Goal: Task Accomplishment & Management: Complete application form

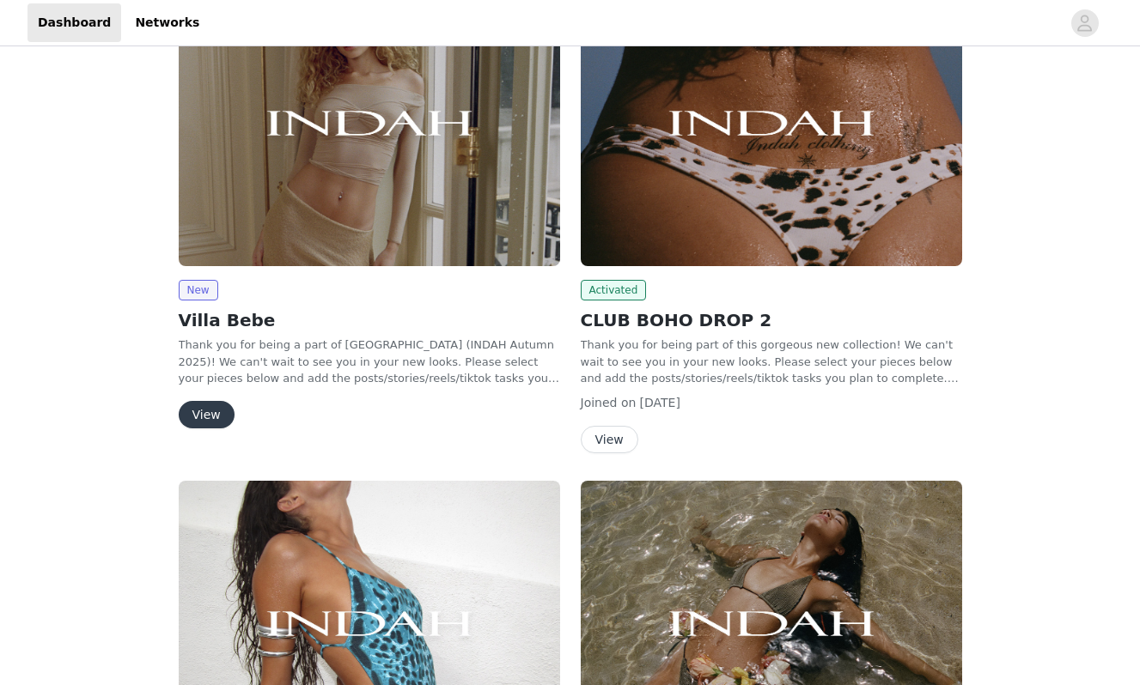
scroll to position [296, 0]
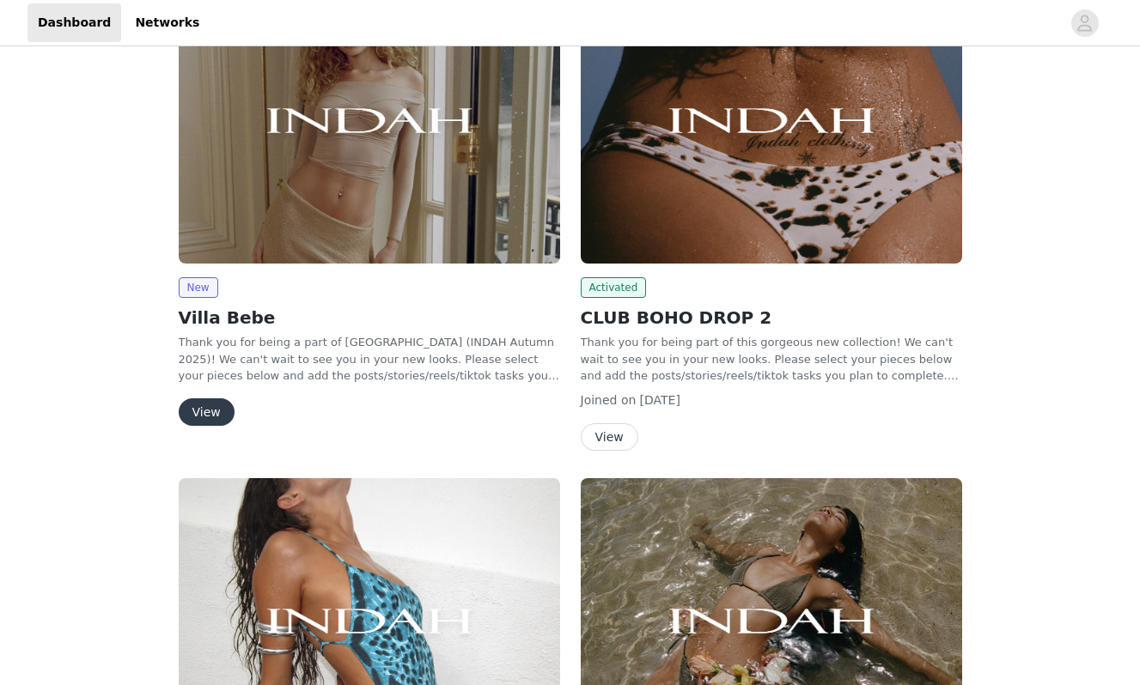
click at [202, 412] on button "View" at bounding box center [207, 411] width 56 height 27
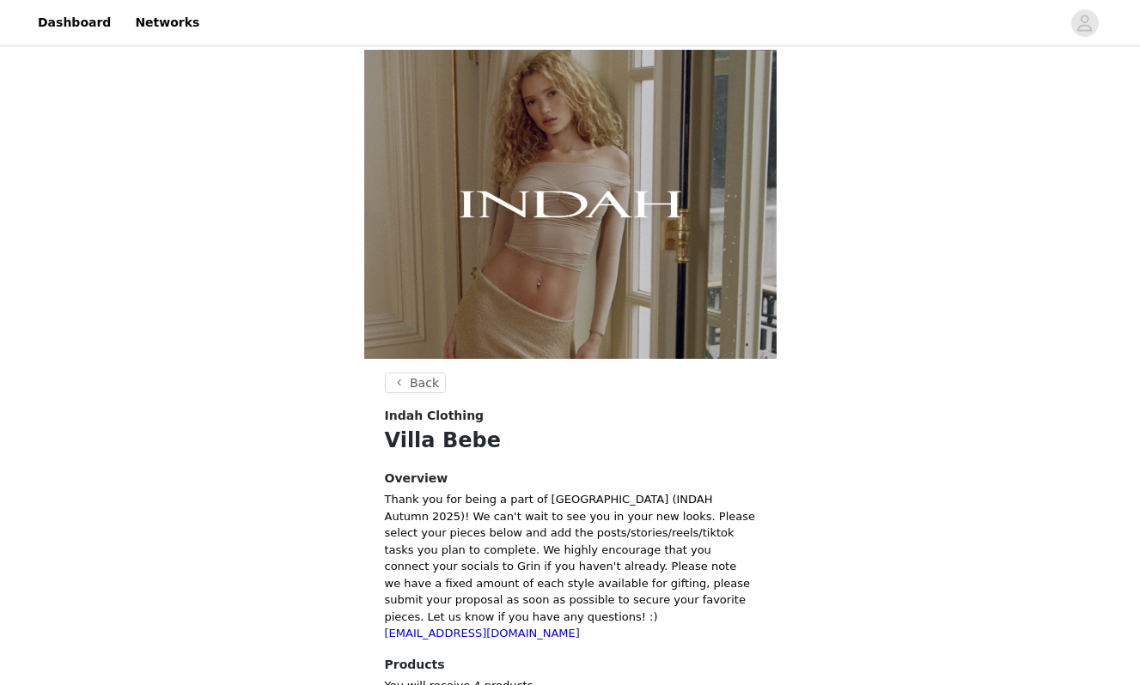
scroll to position [379, 0]
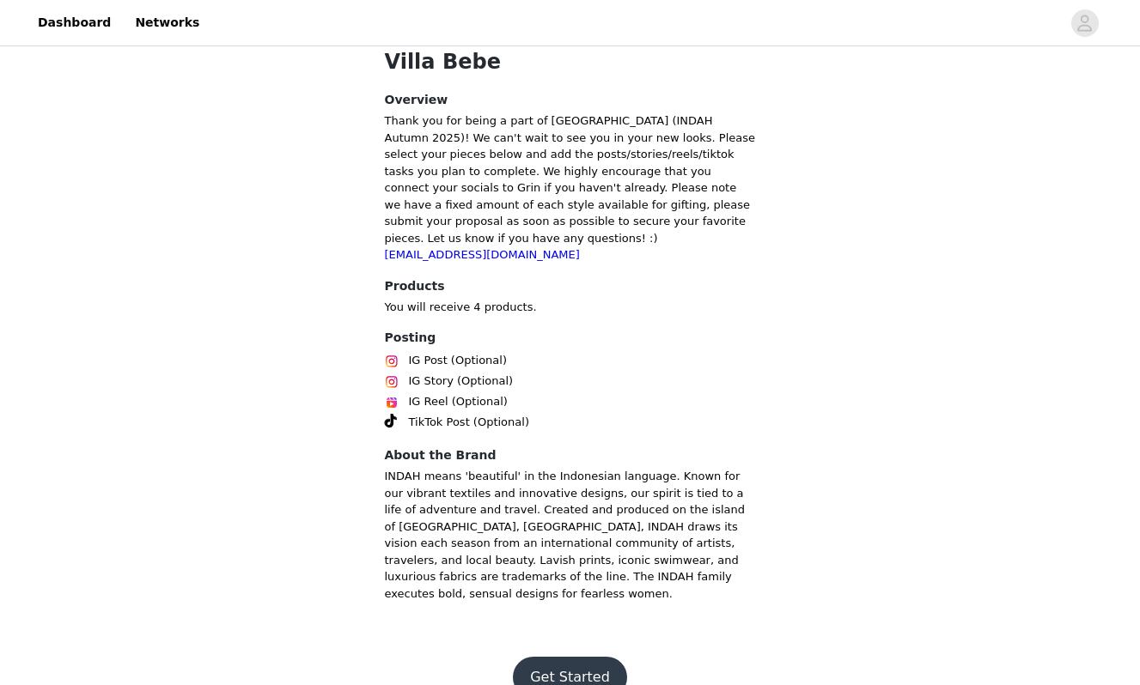
click at [579, 657] on button "Get Started" at bounding box center [570, 677] width 114 height 41
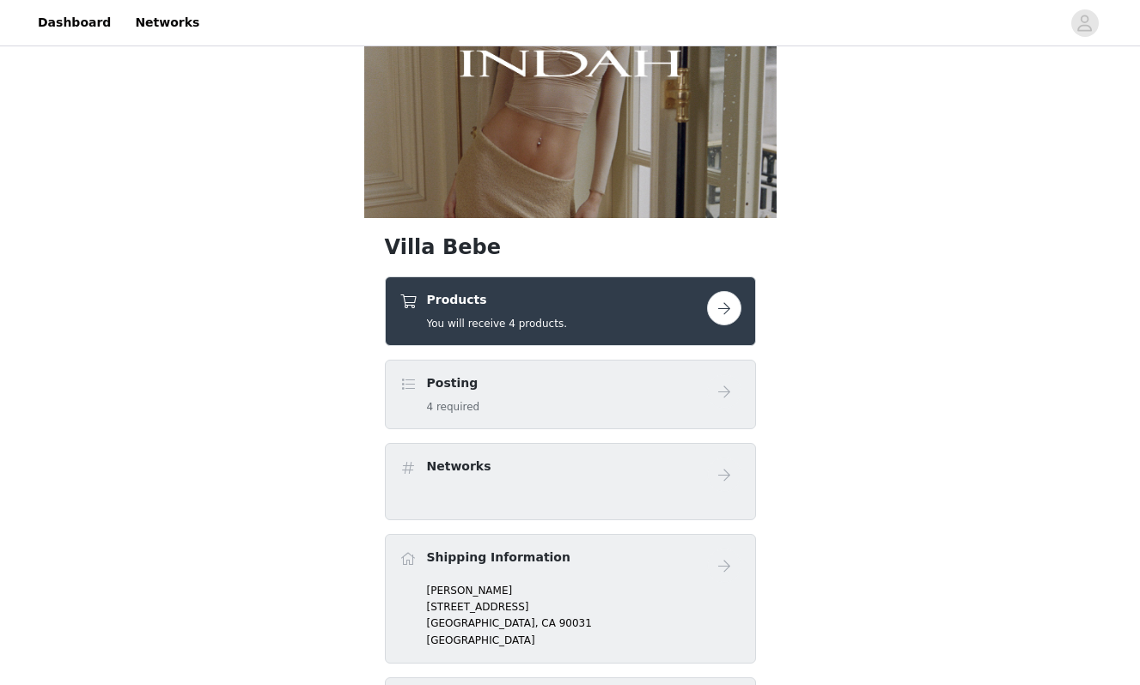
scroll to position [148, 0]
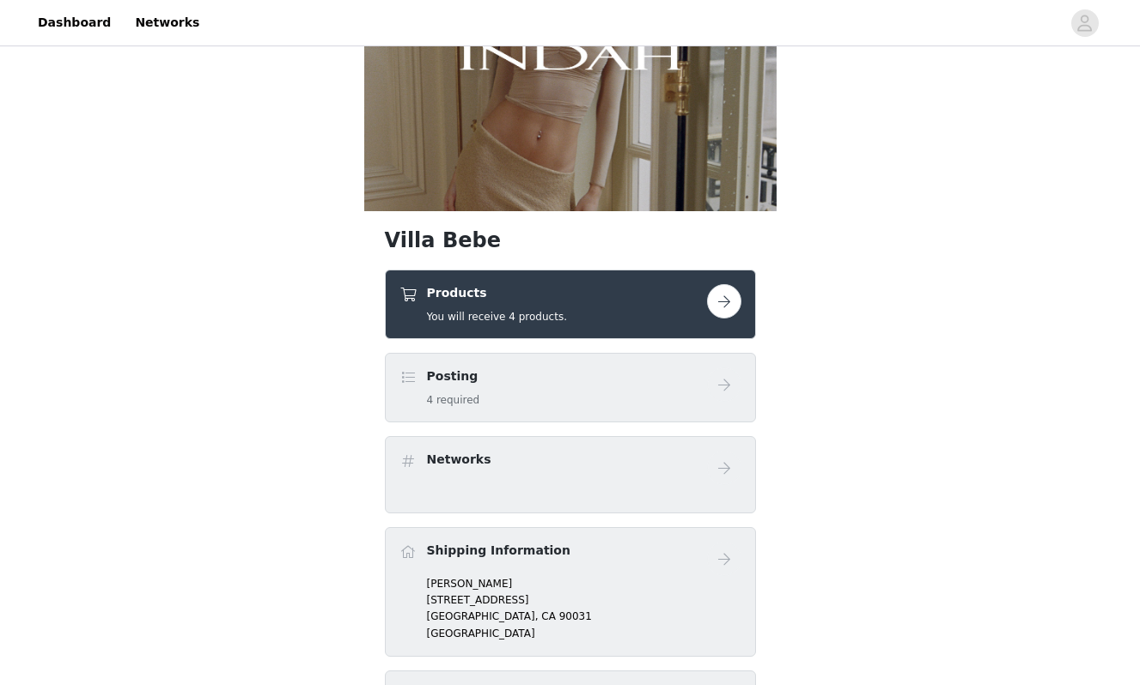
click at [551, 299] on h4 "Products" at bounding box center [497, 293] width 140 height 18
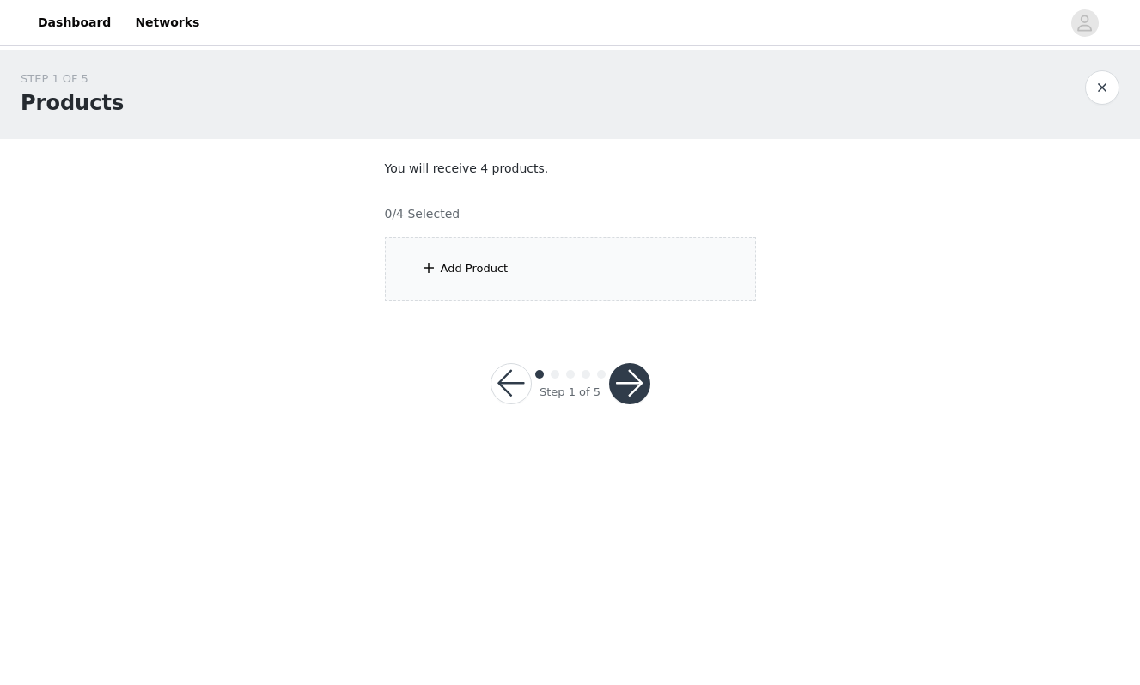
click at [649, 275] on div "Add Product" at bounding box center [570, 269] width 371 height 64
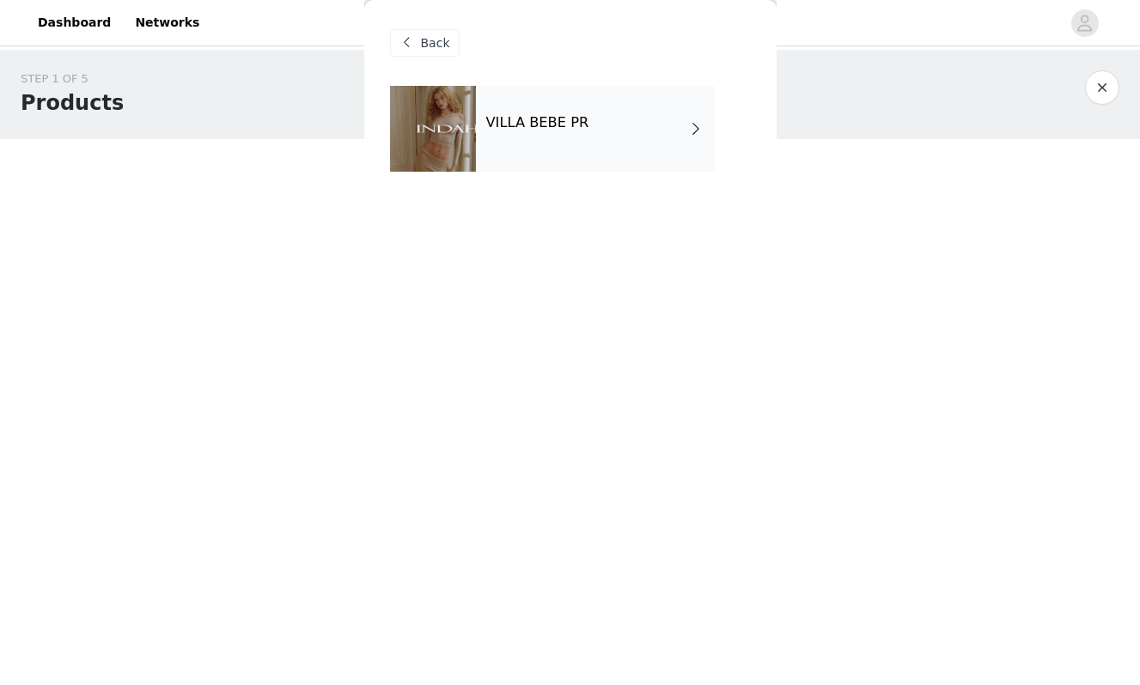
click at [551, 141] on div "VILLA BEBE PR" at bounding box center [595, 129] width 239 height 86
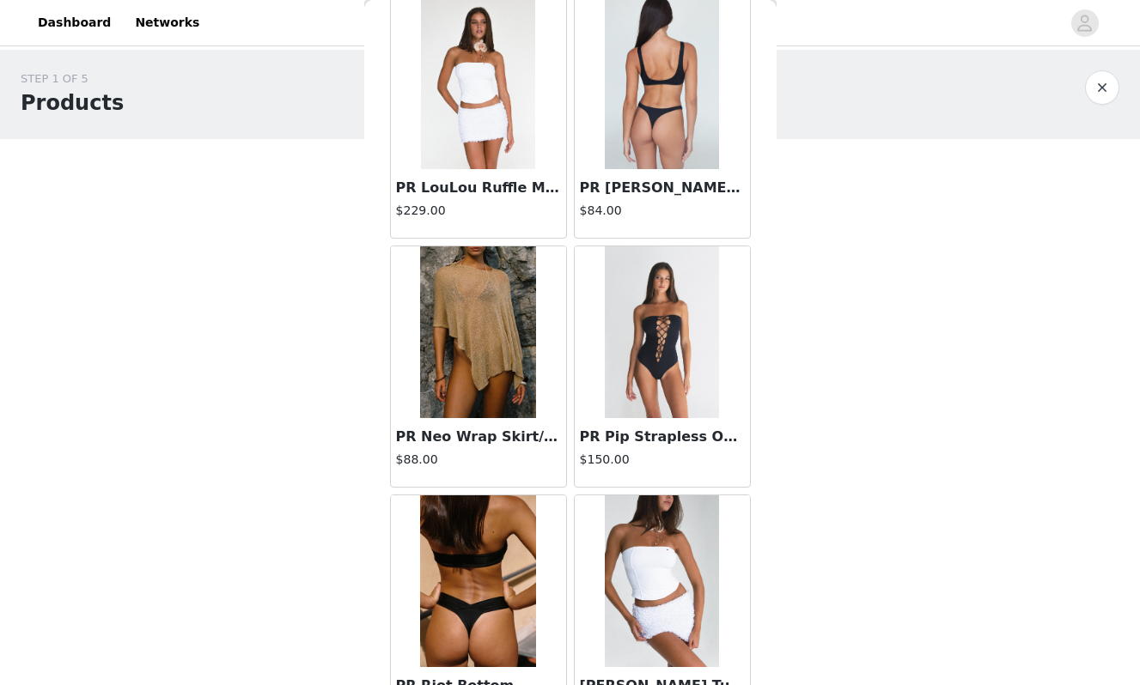
scroll to position [1261, 0]
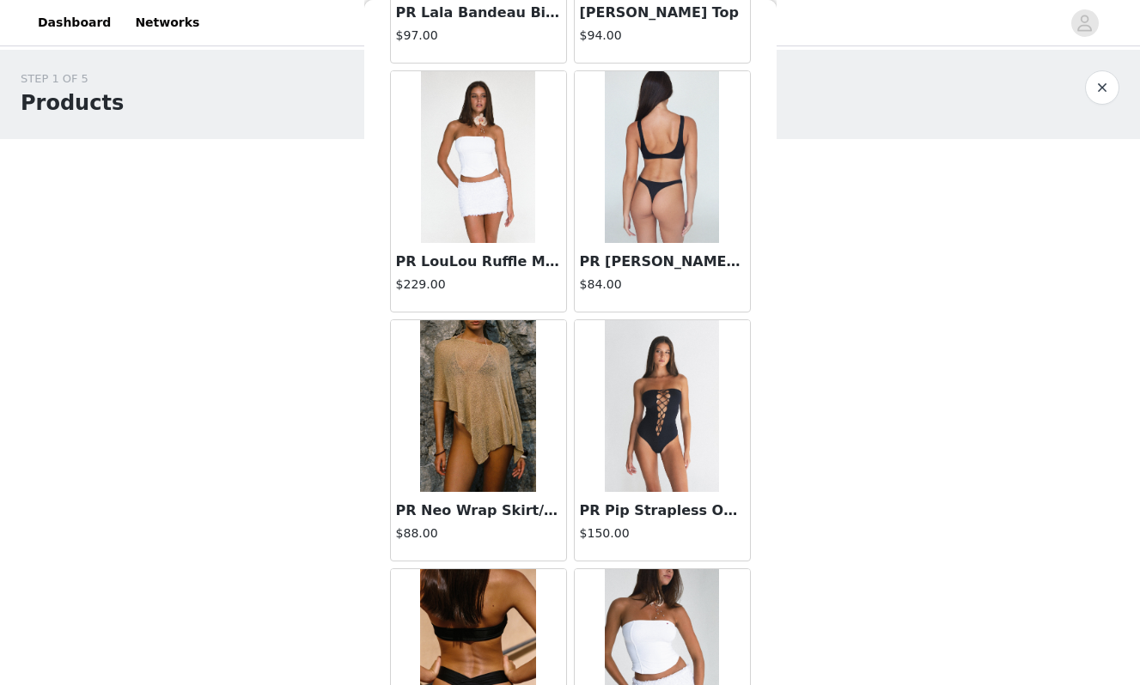
click at [448, 358] on img at bounding box center [478, 406] width 116 height 172
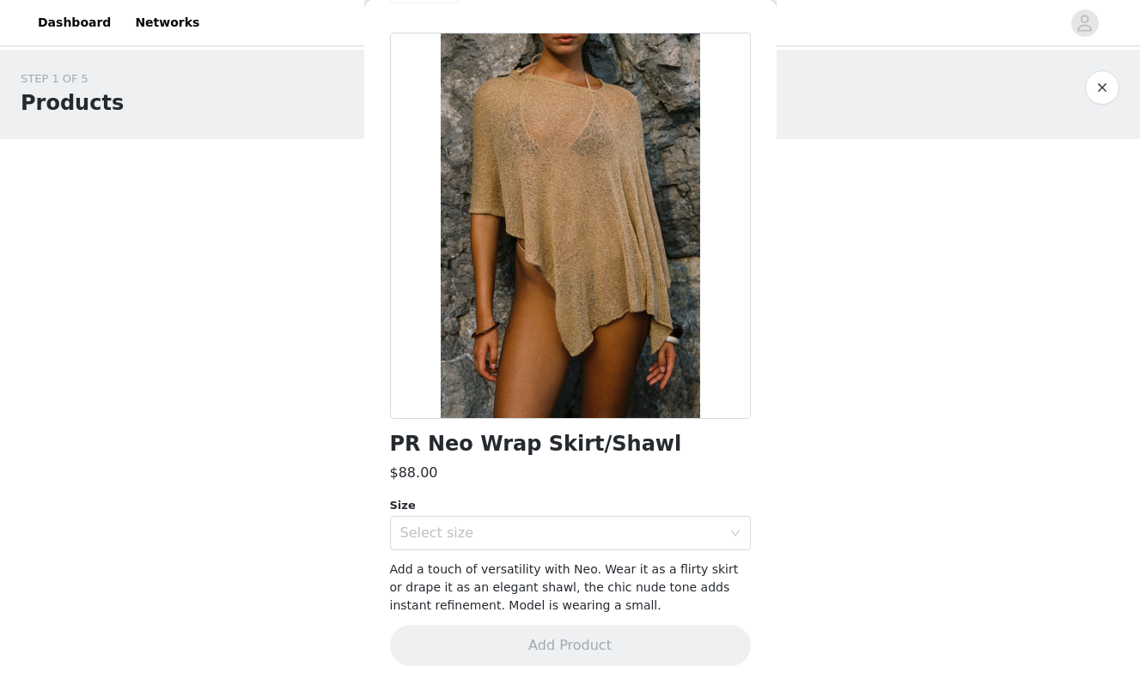
scroll to position [54, 0]
click at [491, 526] on div "Select size" at bounding box center [560, 532] width 321 height 17
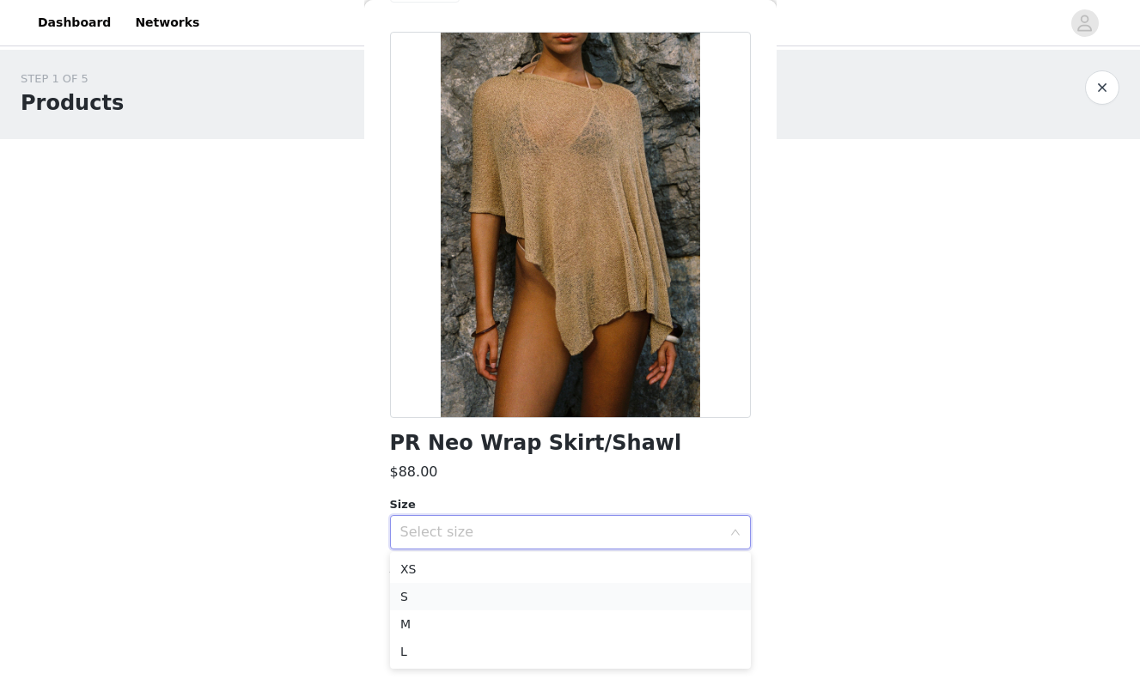
click at [506, 593] on li "S" at bounding box center [570, 596] width 361 height 27
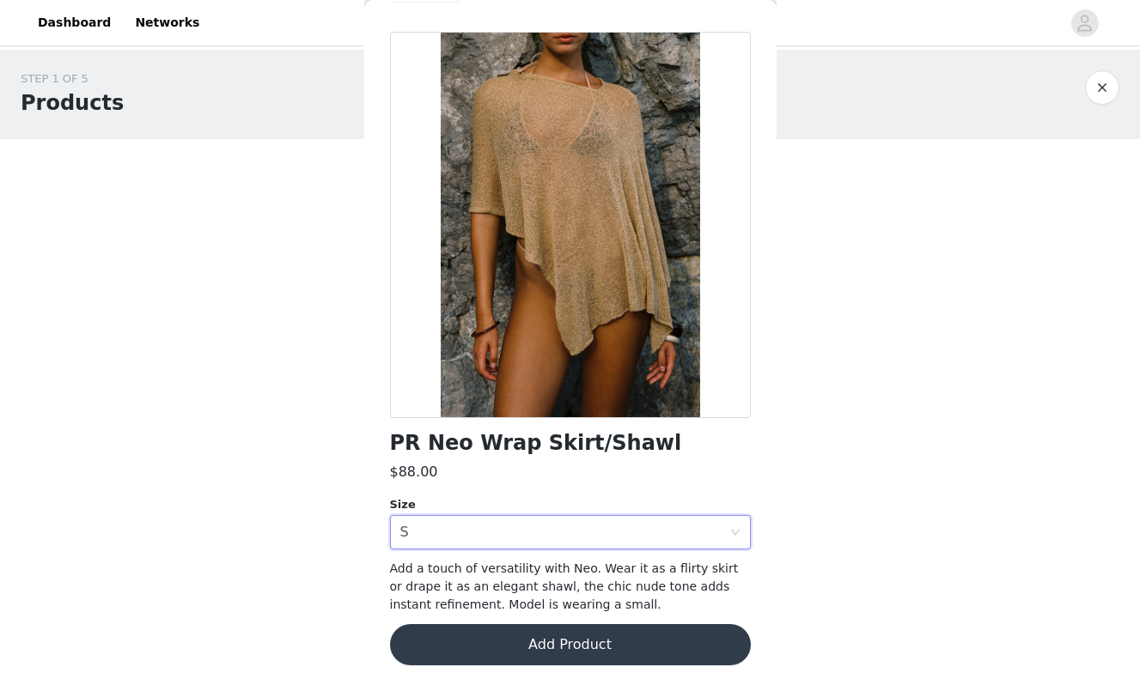
click at [525, 643] on button "Add Product" at bounding box center [570, 644] width 361 height 41
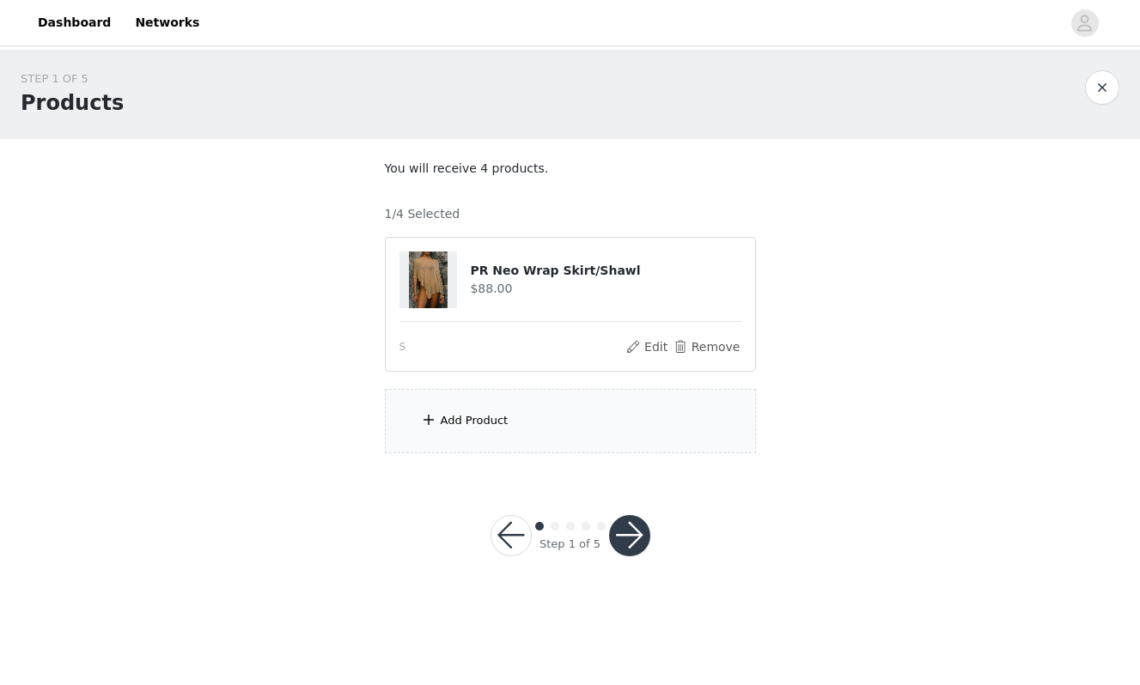
click at [583, 436] on div "Add Product" at bounding box center [570, 421] width 371 height 64
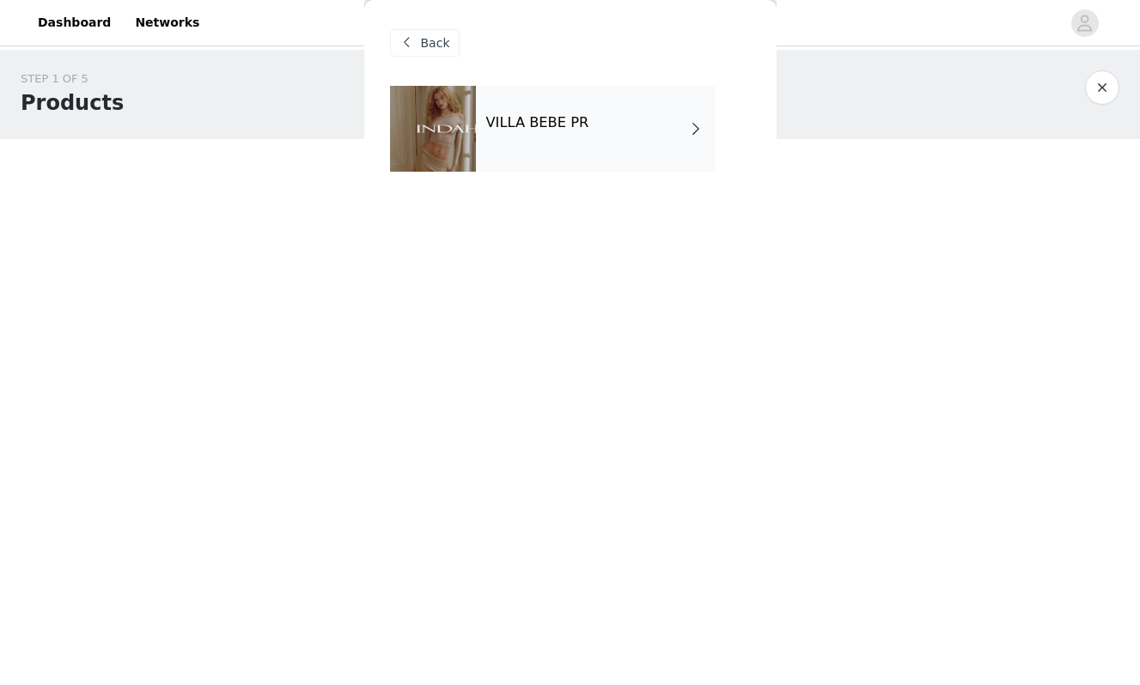
click at [546, 161] on div "VILLA BEBE PR" at bounding box center [595, 129] width 239 height 86
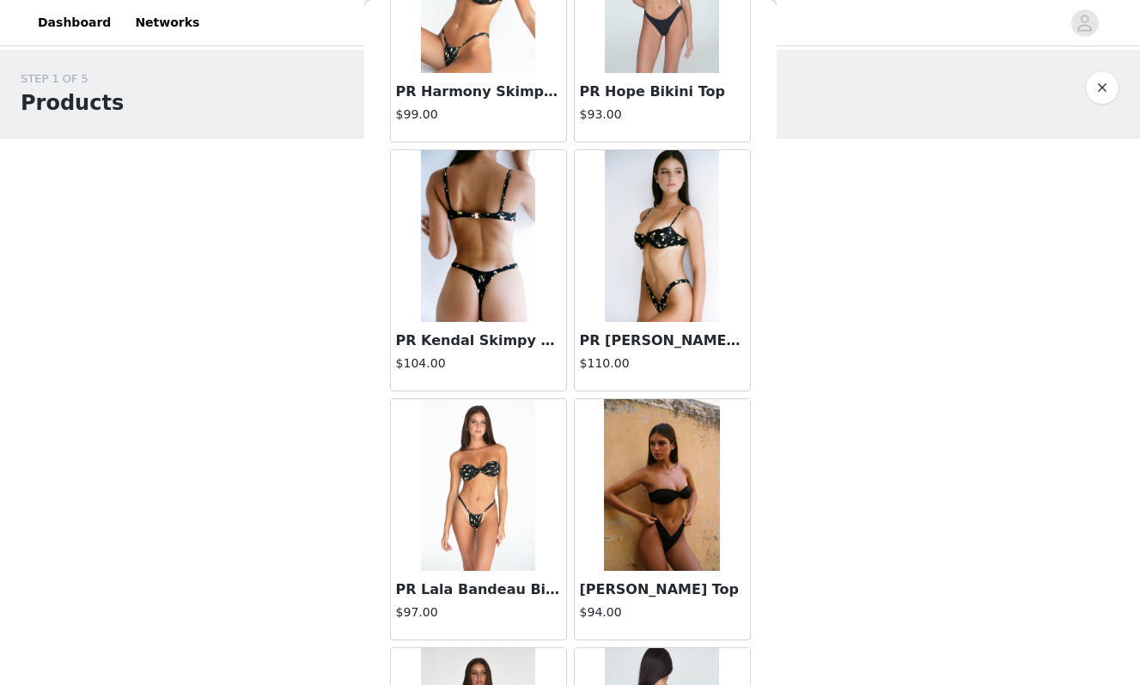
scroll to position [0, 0]
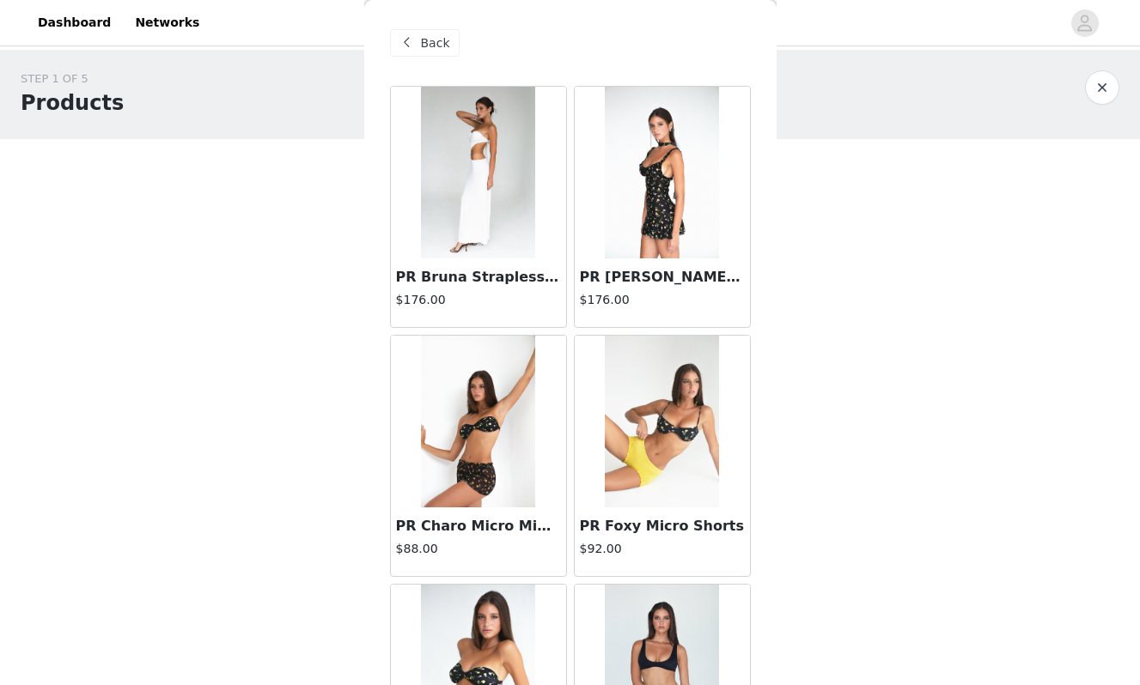
click at [426, 41] on span "Back" at bounding box center [435, 43] width 29 height 18
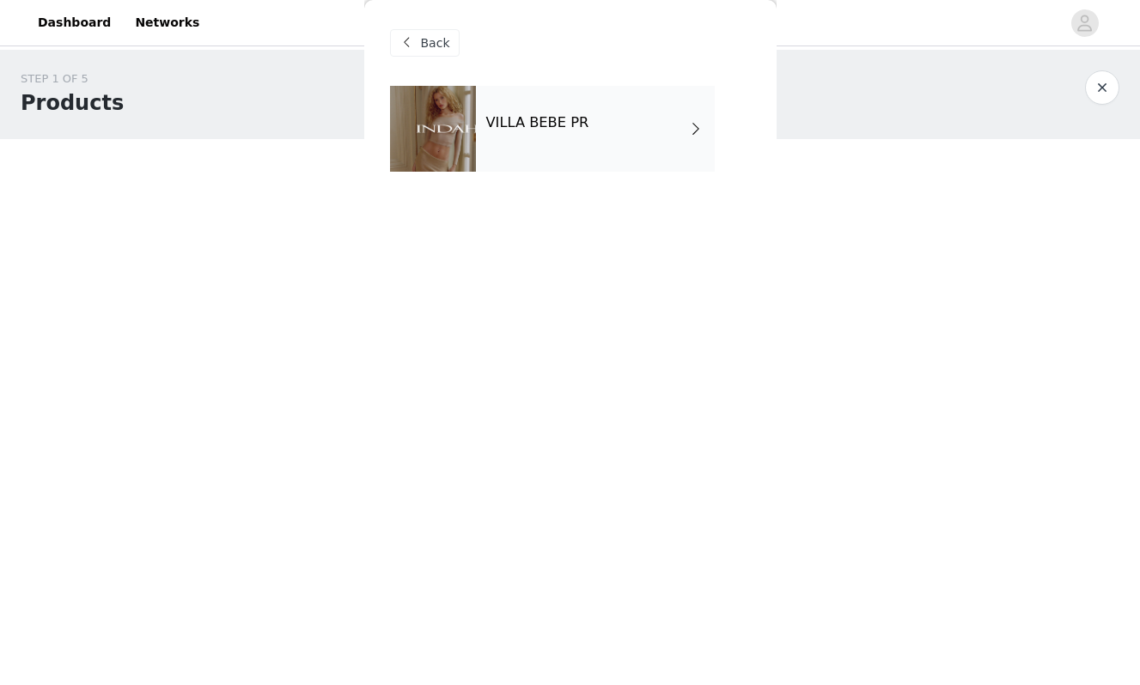
click at [571, 109] on div "VILLA BEBE PR" at bounding box center [595, 129] width 239 height 86
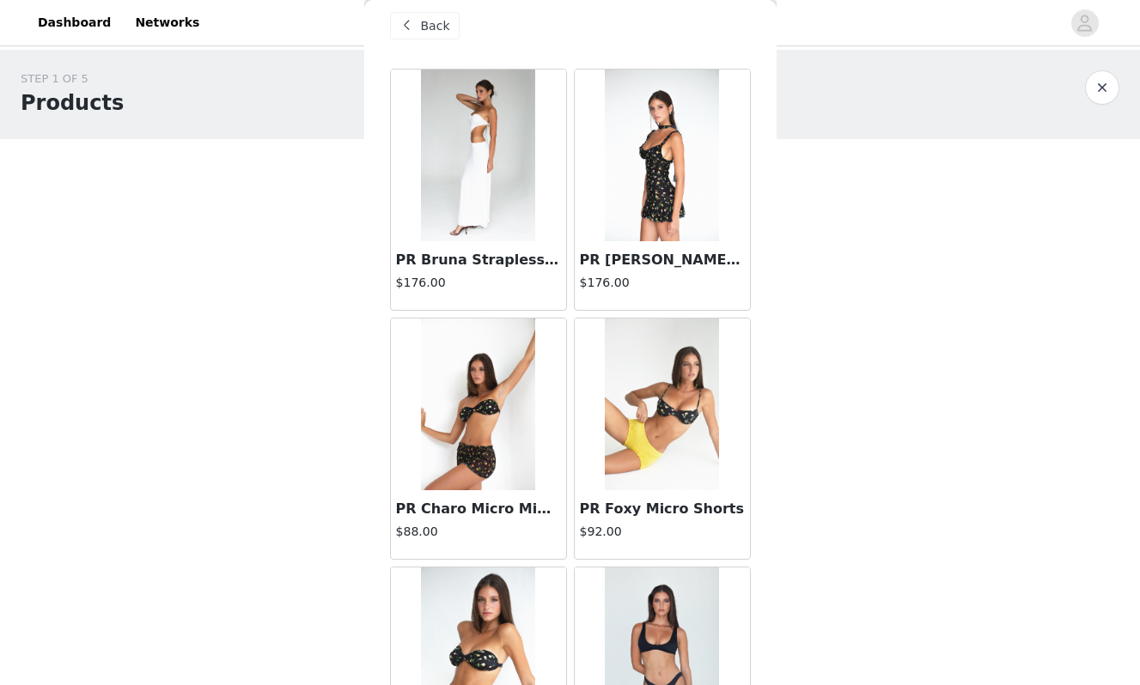
scroll to position [20, 0]
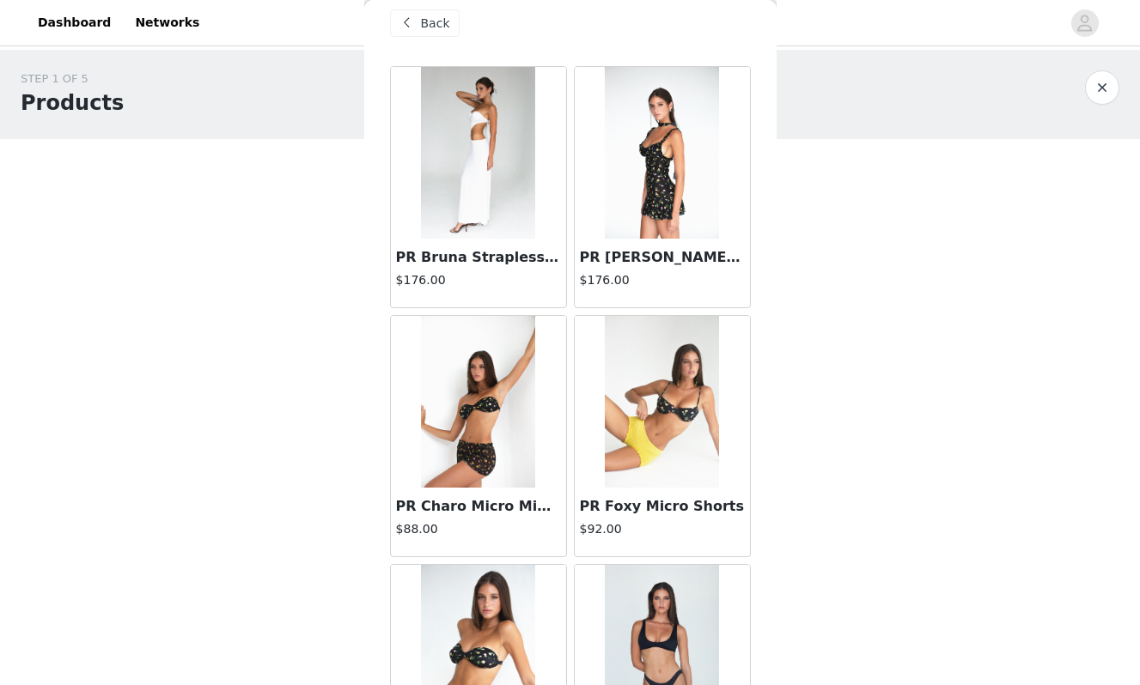
click at [694, 437] on img at bounding box center [662, 402] width 114 height 172
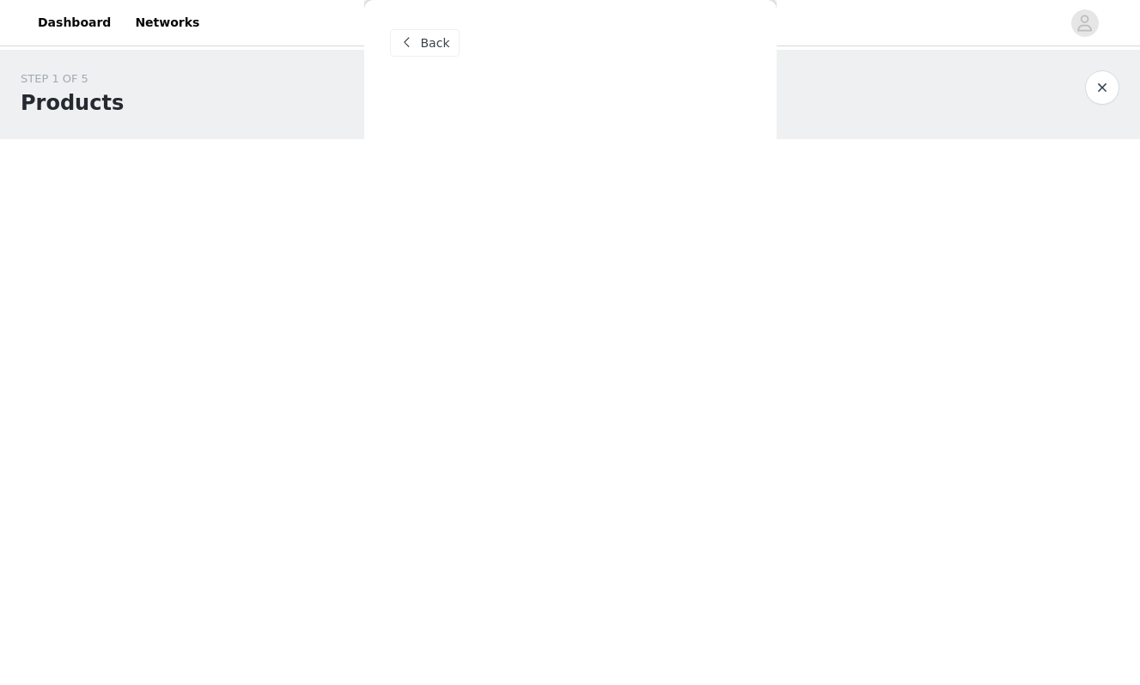
scroll to position [0, 0]
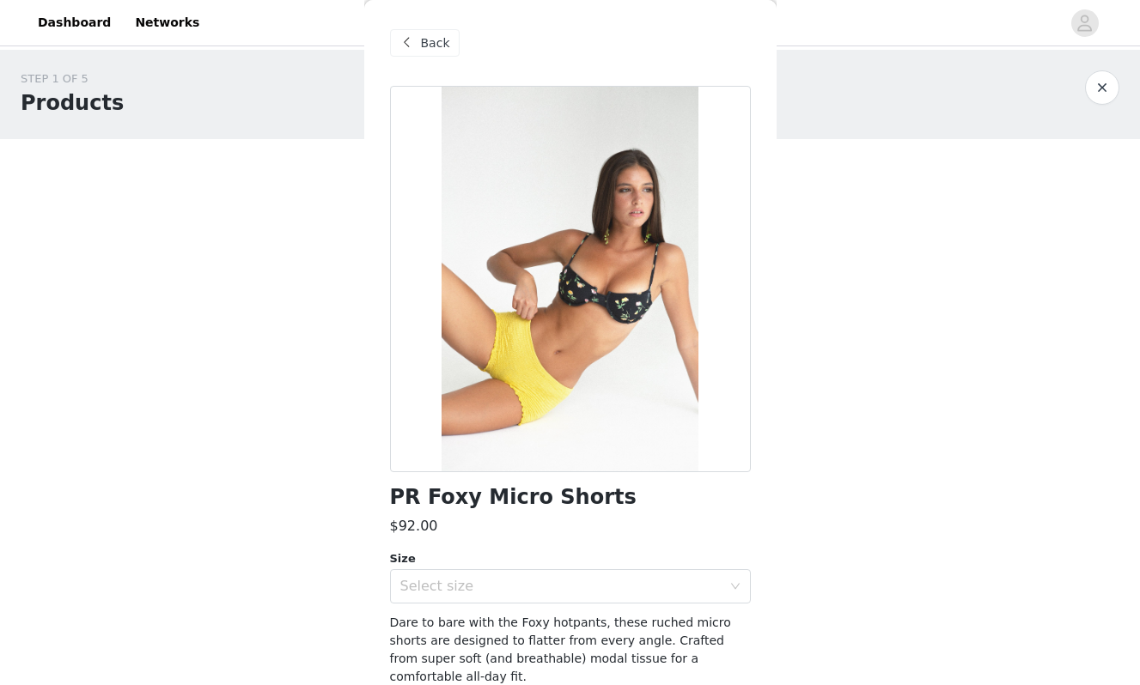
click at [413, 42] on span at bounding box center [407, 43] width 21 height 21
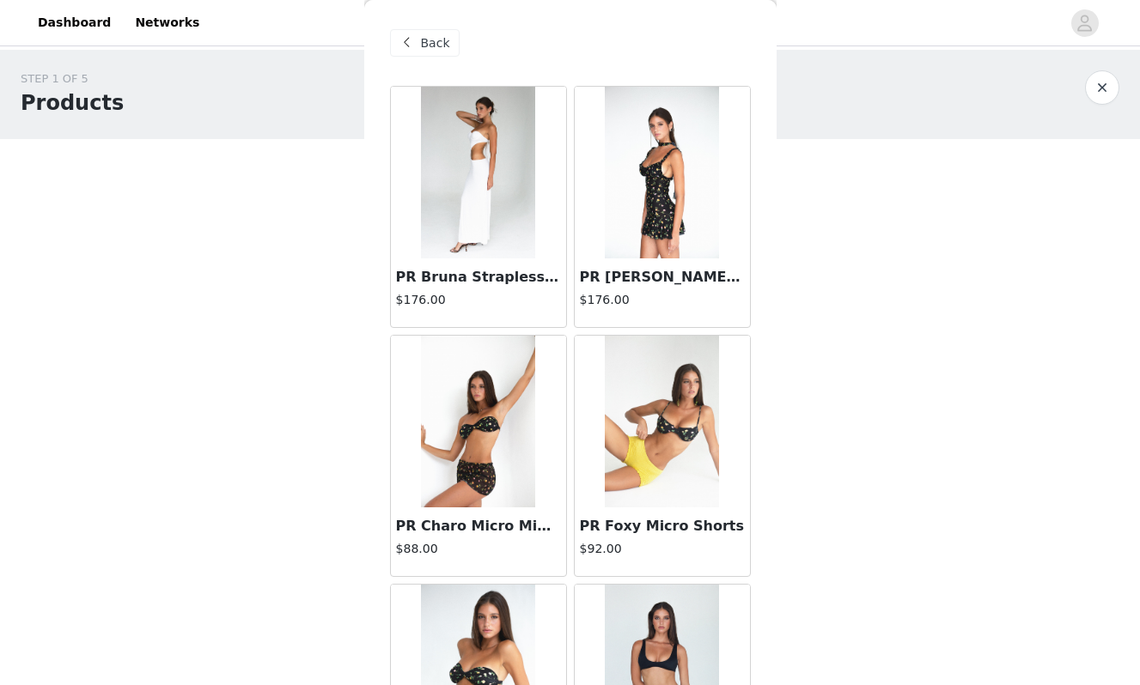
click at [438, 35] on span "Back" at bounding box center [435, 43] width 29 height 18
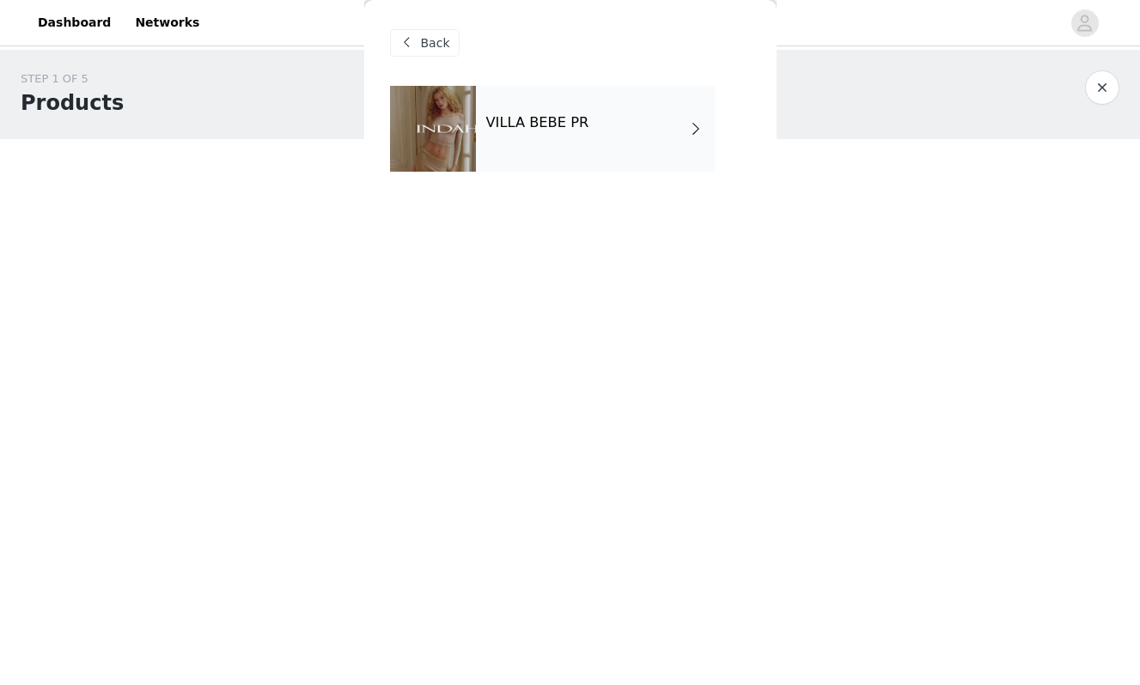
click at [570, 135] on div "VILLA BEBE PR" at bounding box center [595, 129] width 239 height 86
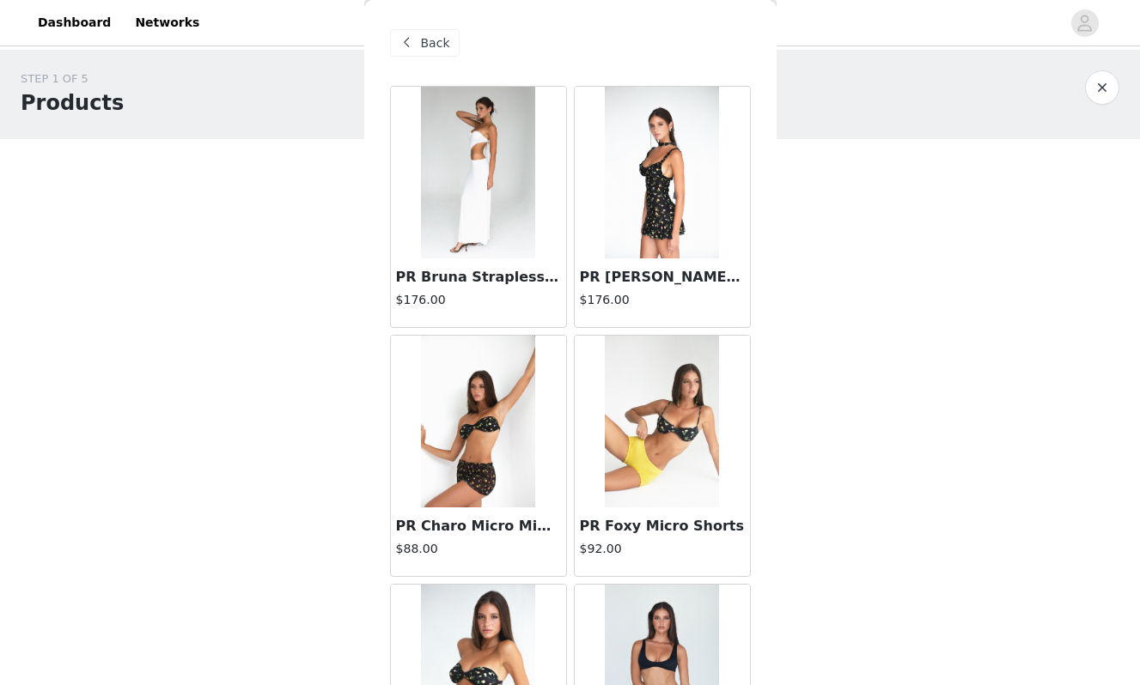
click at [425, 41] on span "Back" at bounding box center [435, 43] width 29 height 18
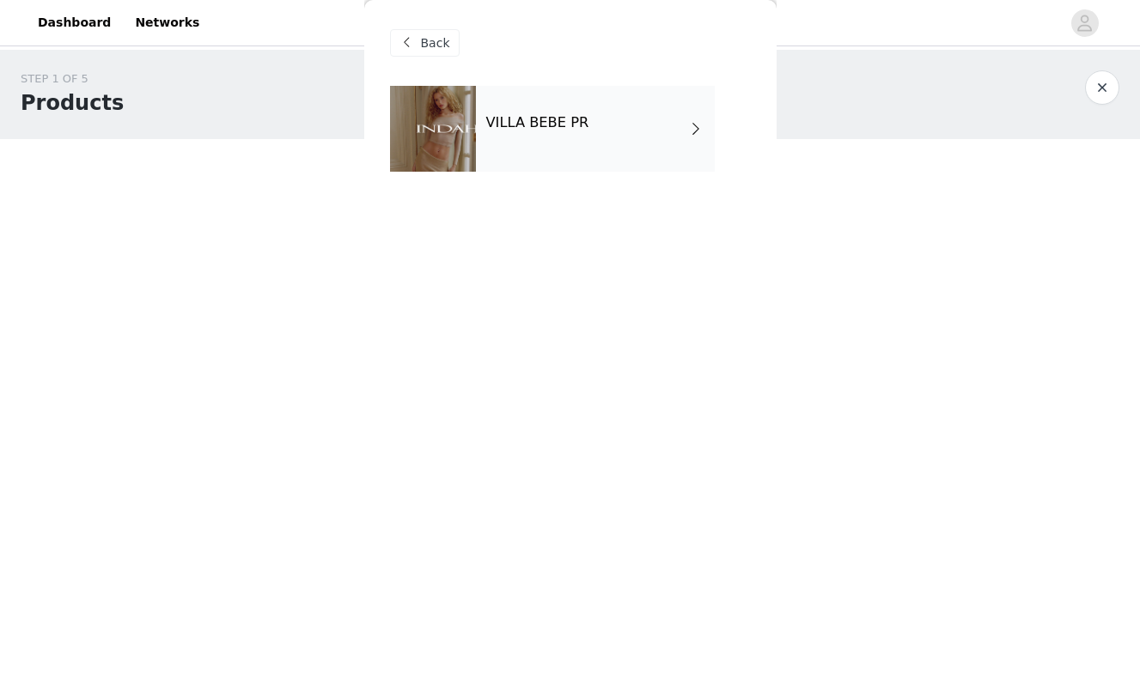
click at [568, 88] on div "VILLA BEBE PR" at bounding box center [595, 129] width 239 height 86
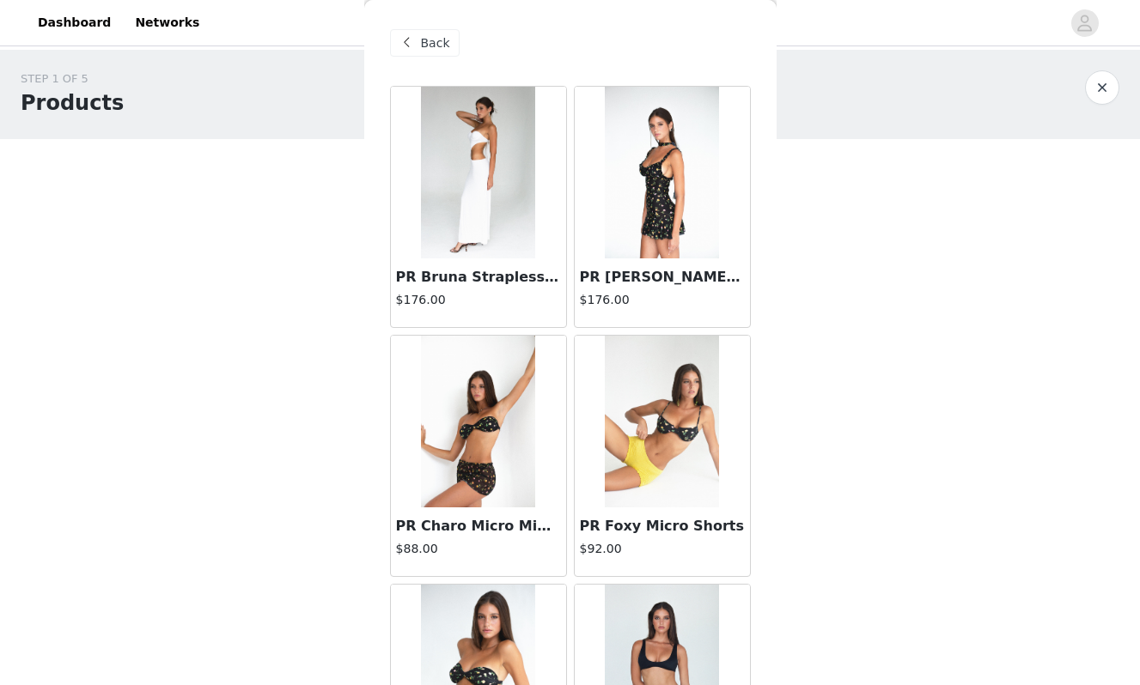
click at [1104, 93] on button "button" at bounding box center [1102, 87] width 34 height 34
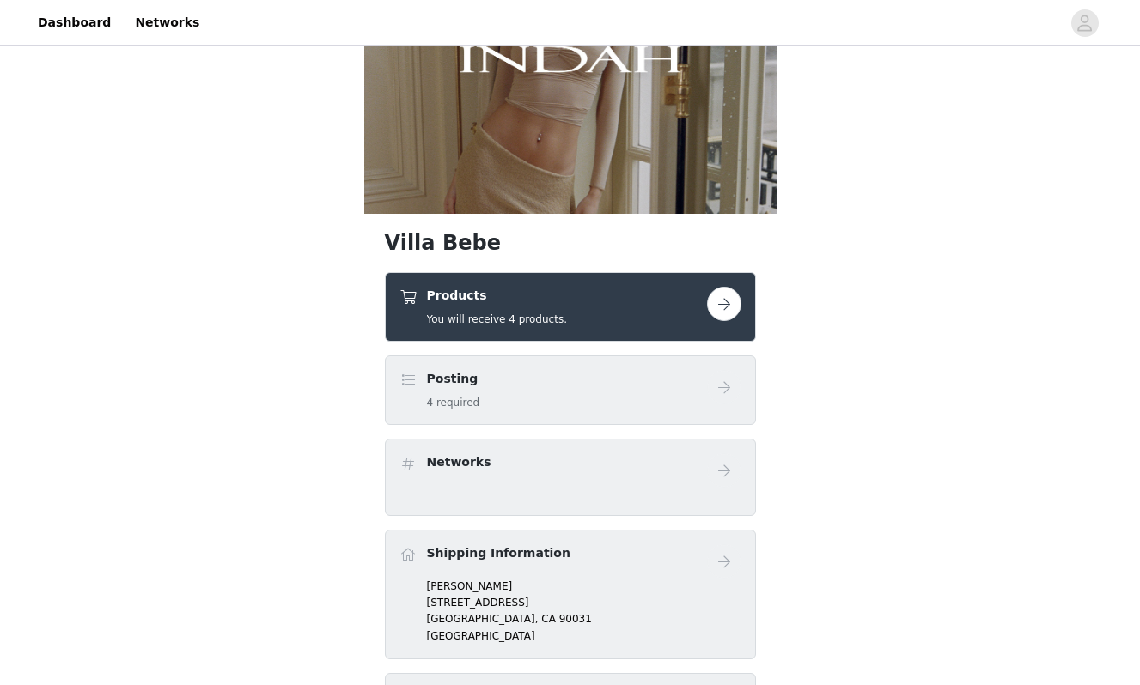
scroll to position [169, 0]
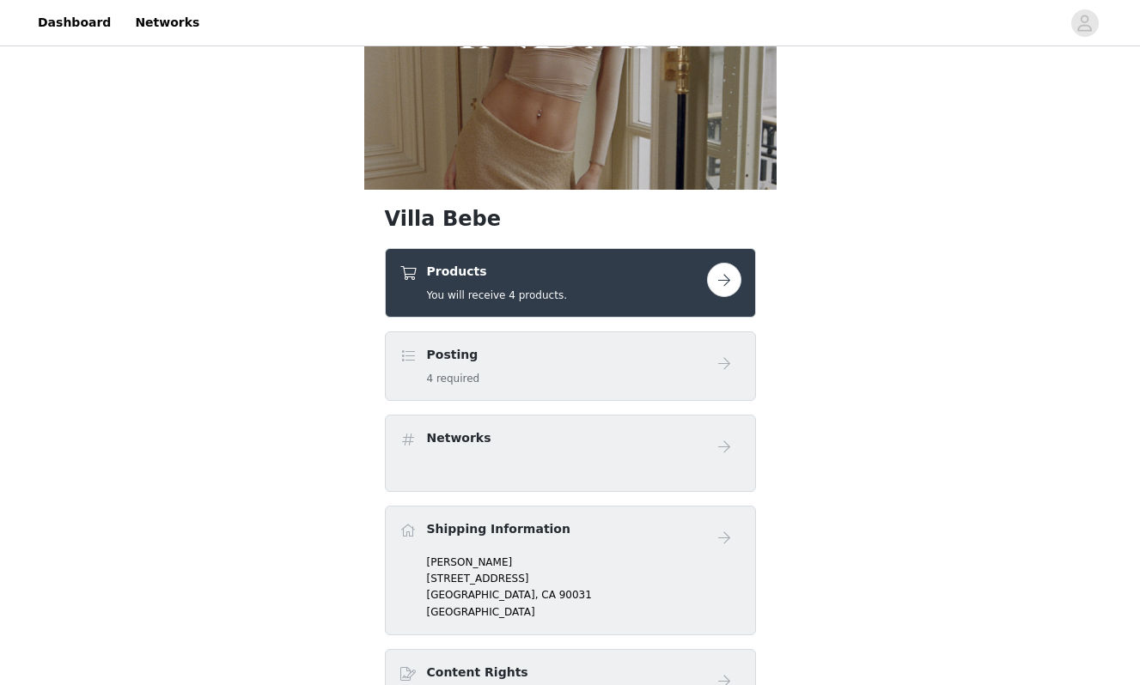
click at [727, 277] on button "button" at bounding box center [724, 280] width 34 height 34
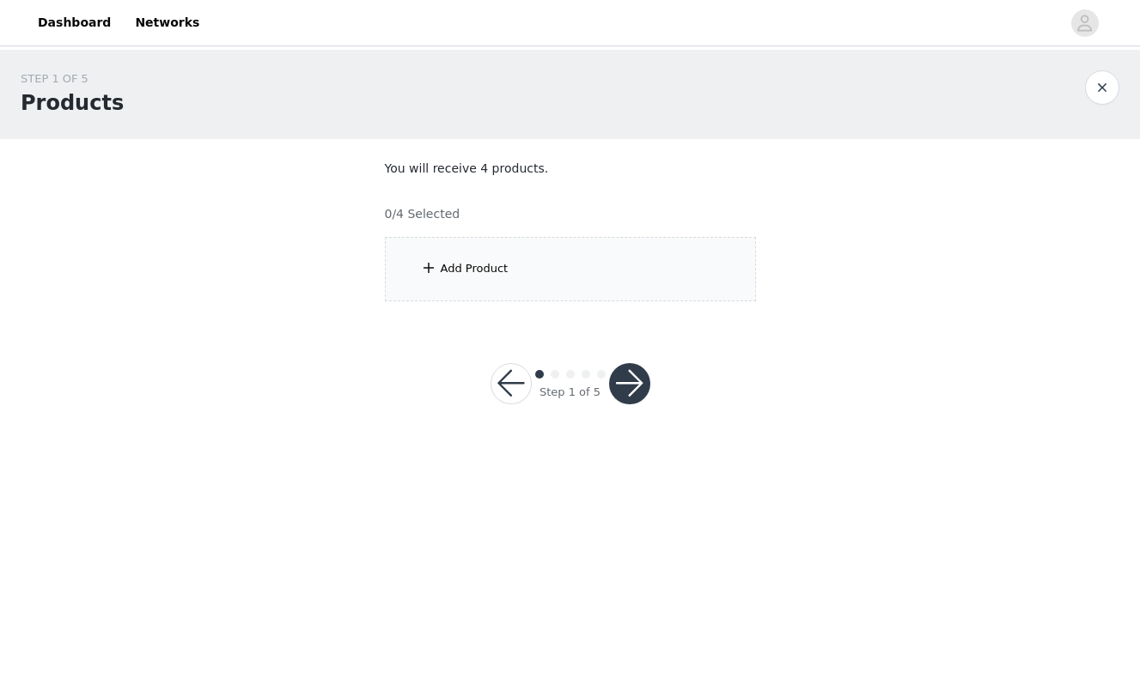
click at [687, 258] on div "Add Product" at bounding box center [570, 269] width 371 height 64
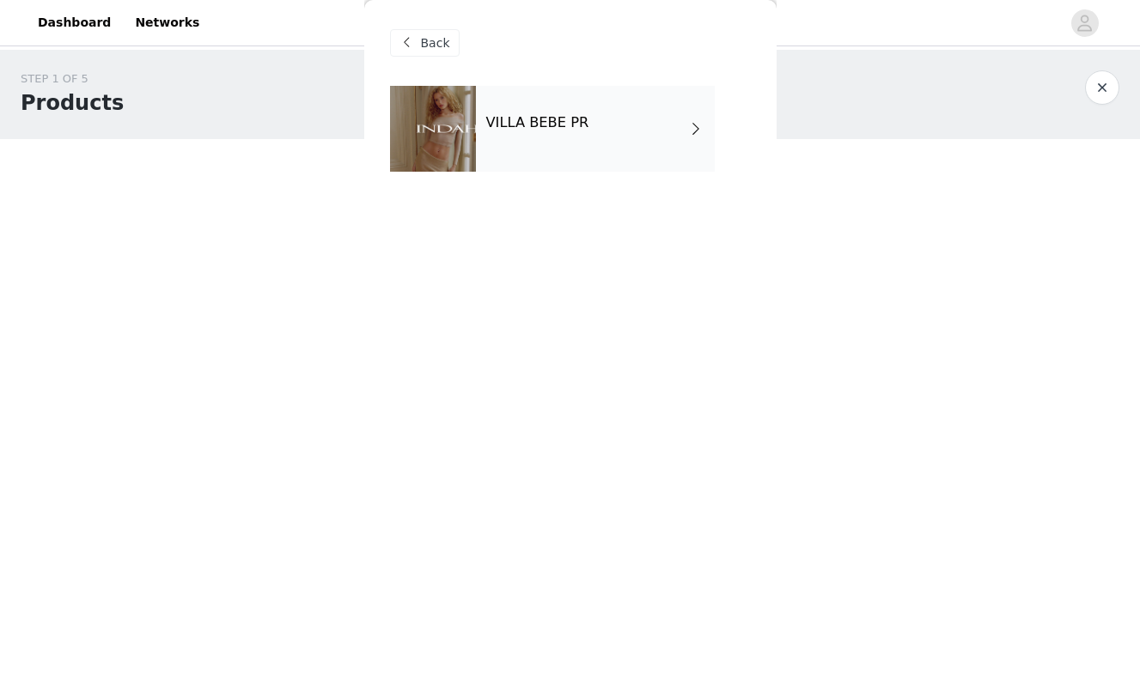
click at [630, 159] on div "VILLA BEBE PR" at bounding box center [595, 129] width 239 height 86
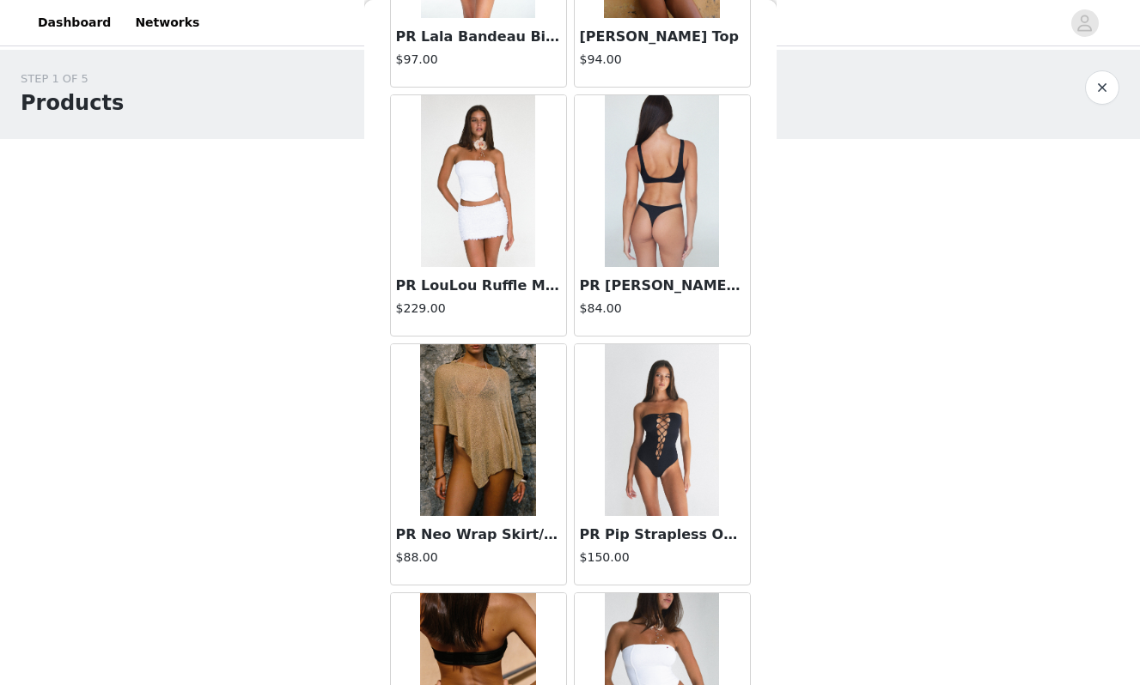
scroll to position [1390, 0]
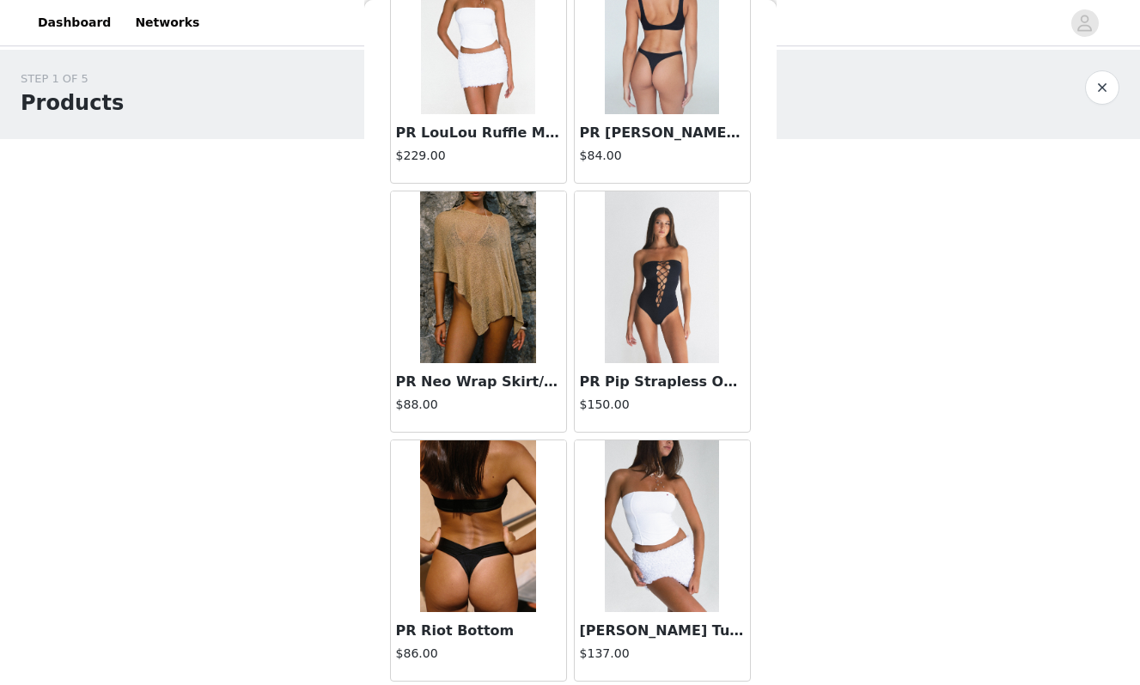
click at [502, 234] on img at bounding box center [478, 278] width 116 height 172
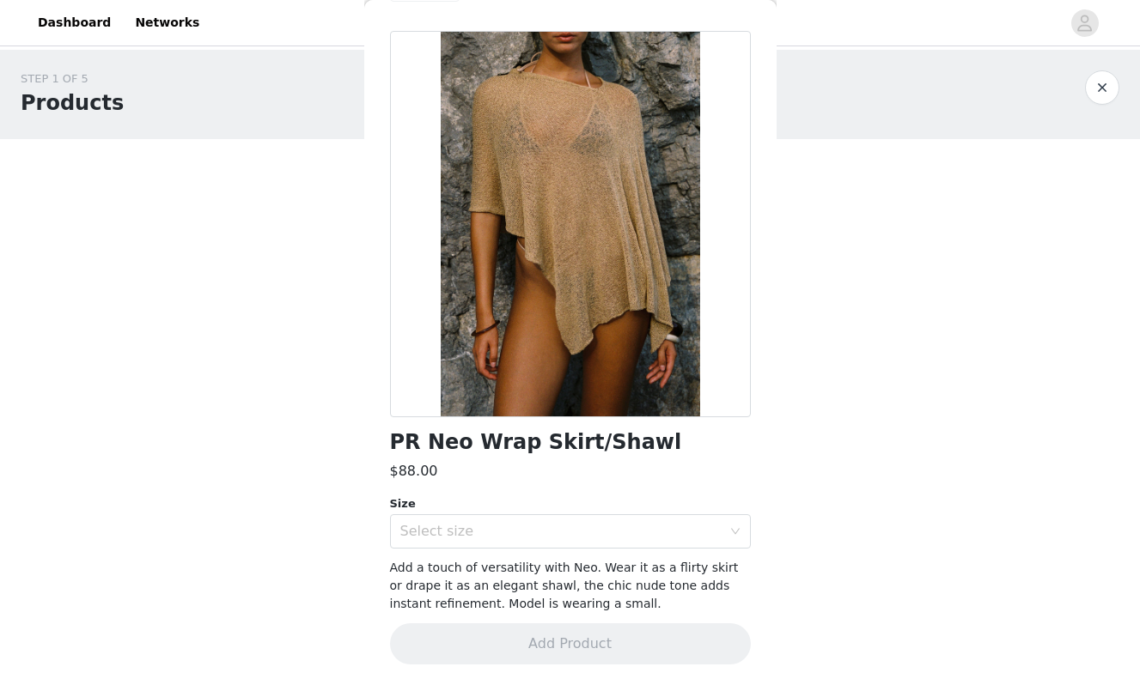
scroll to position [54, 0]
click at [580, 552] on div "PR Neo Wrap Skirt/Shawl $88.00 Size Select size Add a touch of versatility with…" at bounding box center [570, 359] width 361 height 654
click at [539, 529] on div "Select size" at bounding box center [560, 532] width 321 height 17
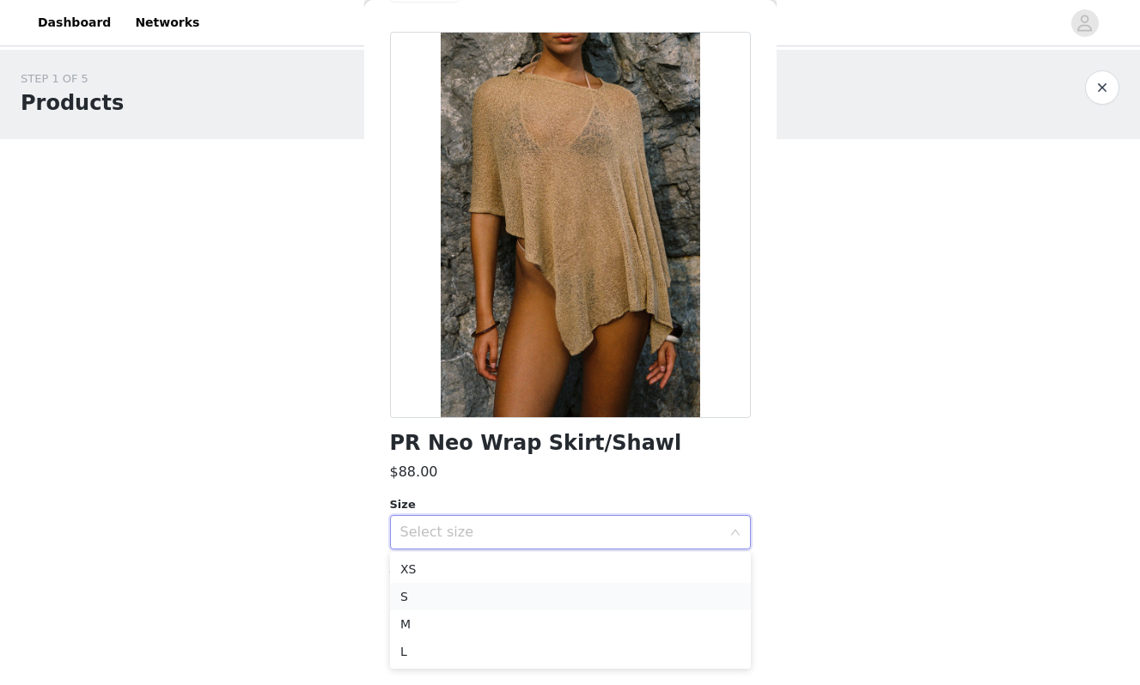
click at [472, 593] on li "S" at bounding box center [570, 596] width 361 height 27
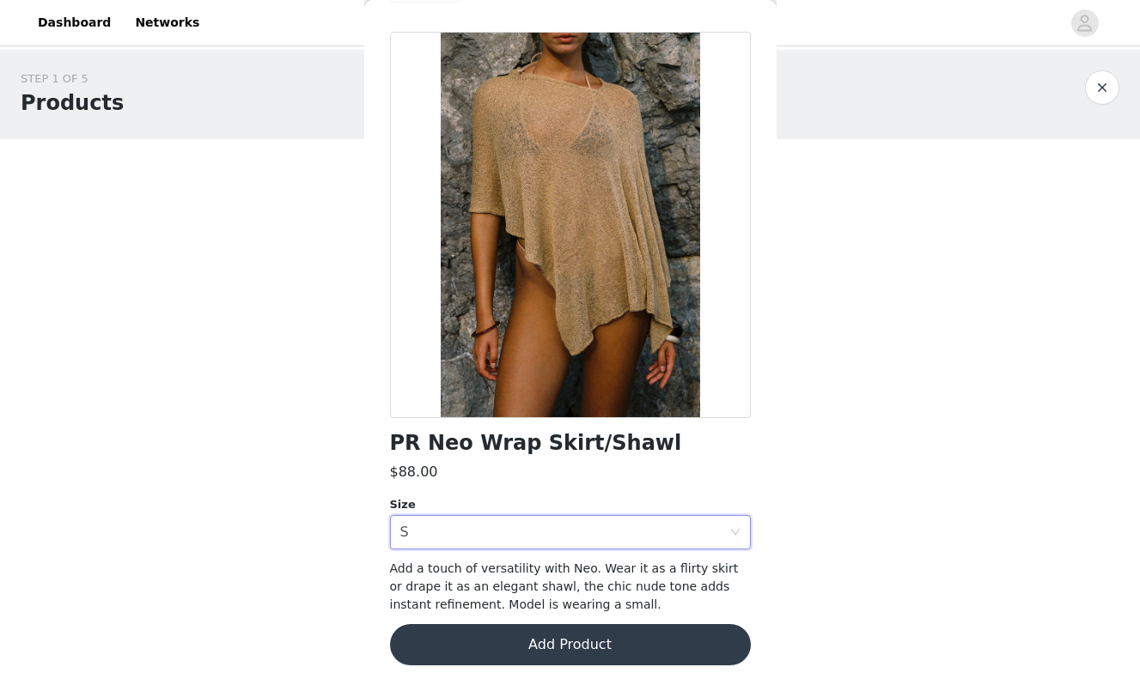
click at [486, 647] on button "Add Product" at bounding box center [570, 644] width 361 height 41
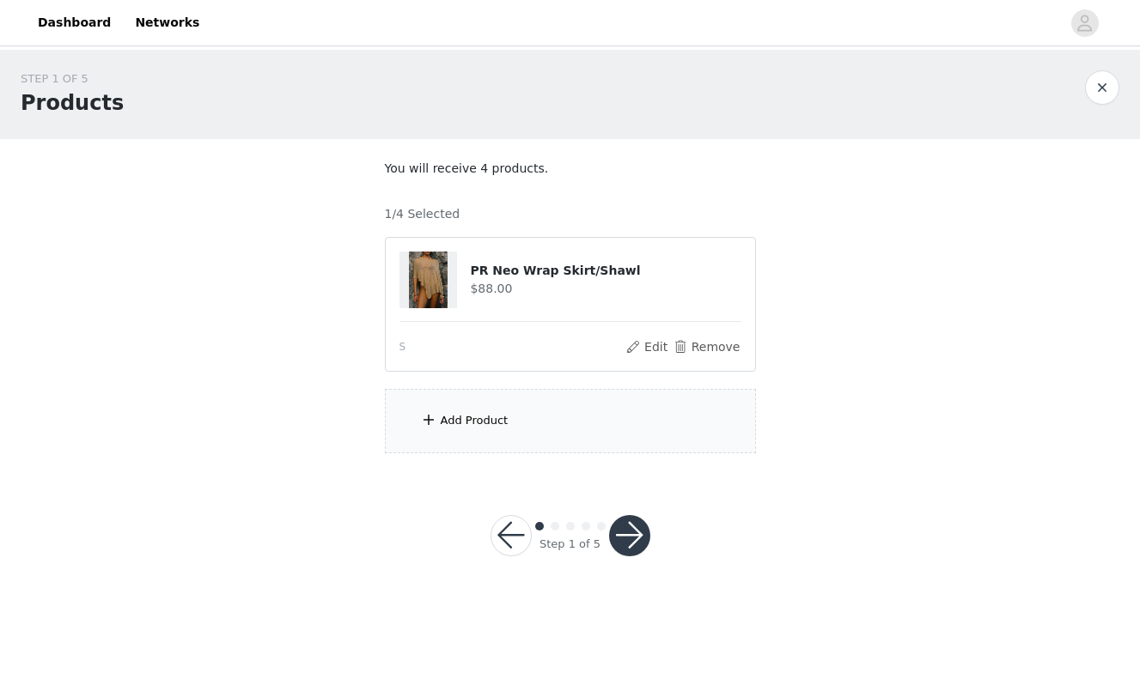
click at [664, 399] on div "Add Product" at bounding box center [570, 421] width 371 height 64
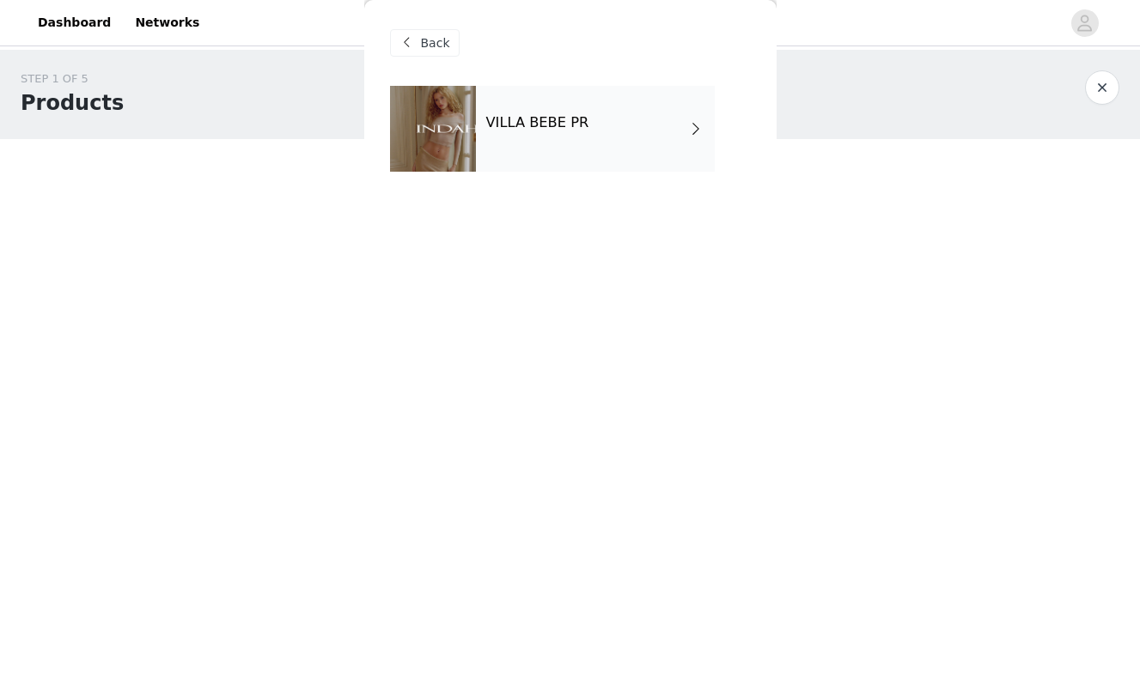
click at [656, 157] on div "VILLA BEBE PR" at bounding box center [595, 129] width 239 height 86
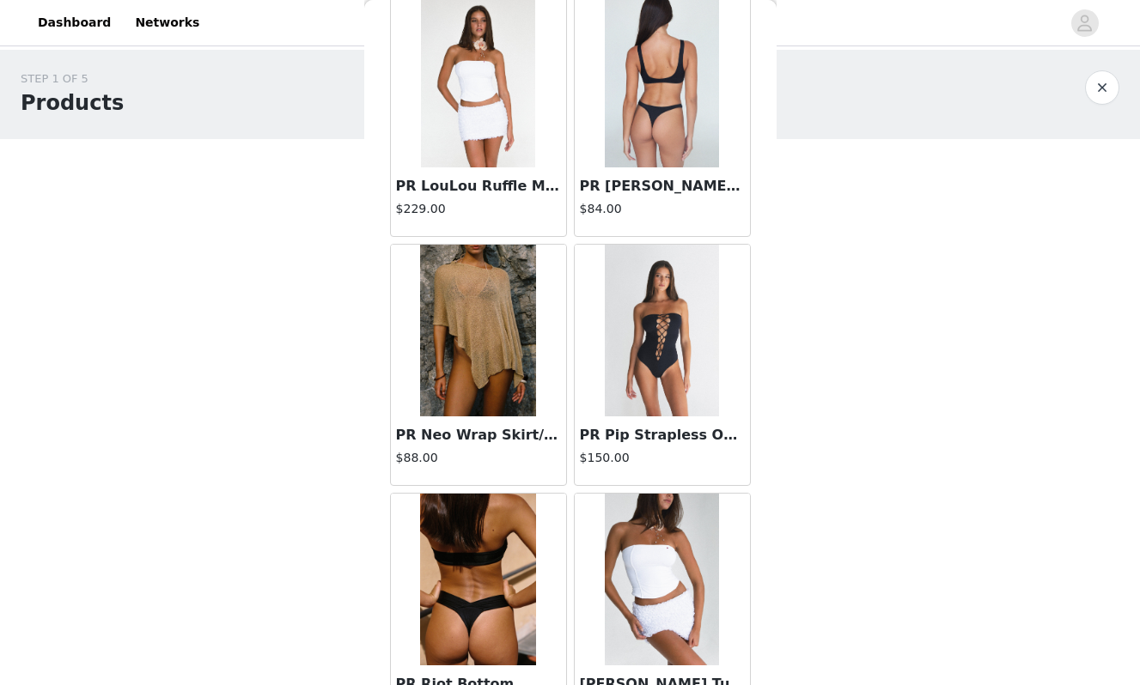
scroll to position [1390, 0]
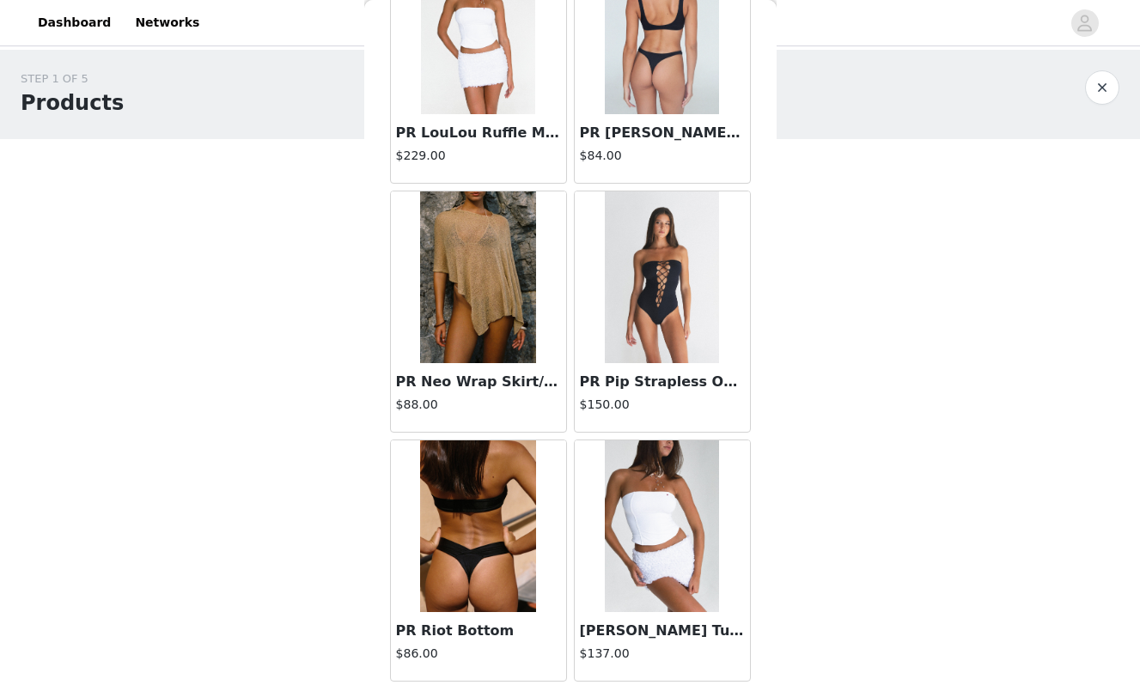
click at [674, 529] on img at bounding box center [662, 527] width 114 height 172
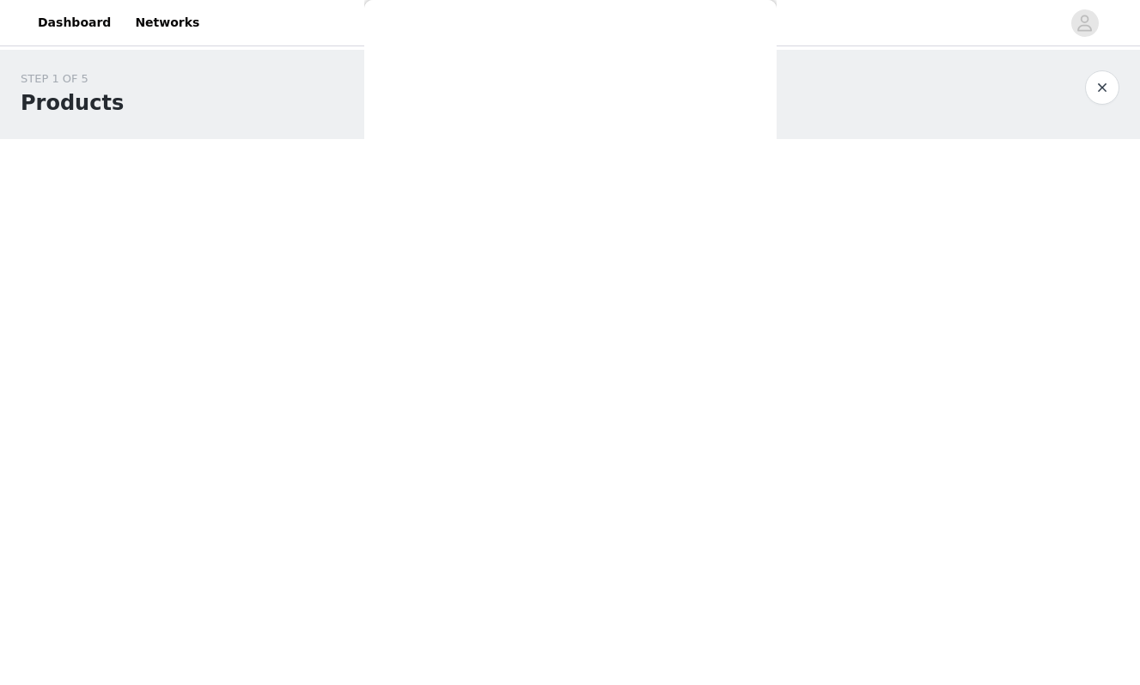
scroll to position [0, 0]
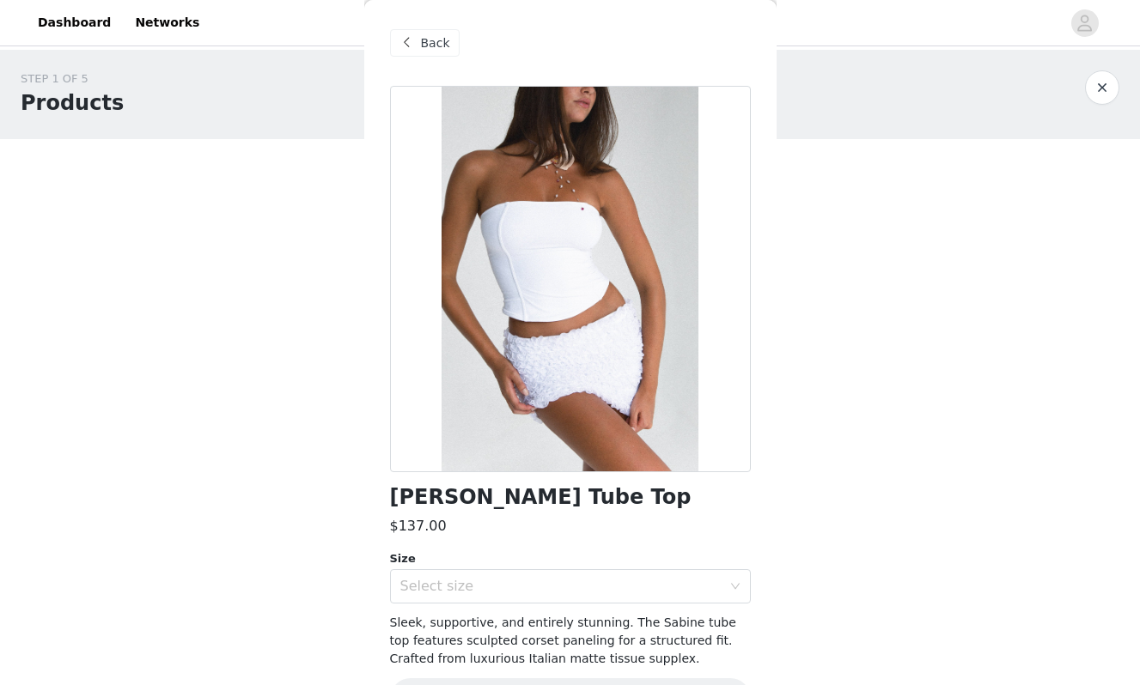
click at [461, 618] on span "Sleek, supportive, and entirely stunning. The Sabine tube top features sculpted…" at bounding box center [563, 641] width 346 height 50
click at [433, 590] on div "Select size" at bounding box center [560, 586] width 321 height 17
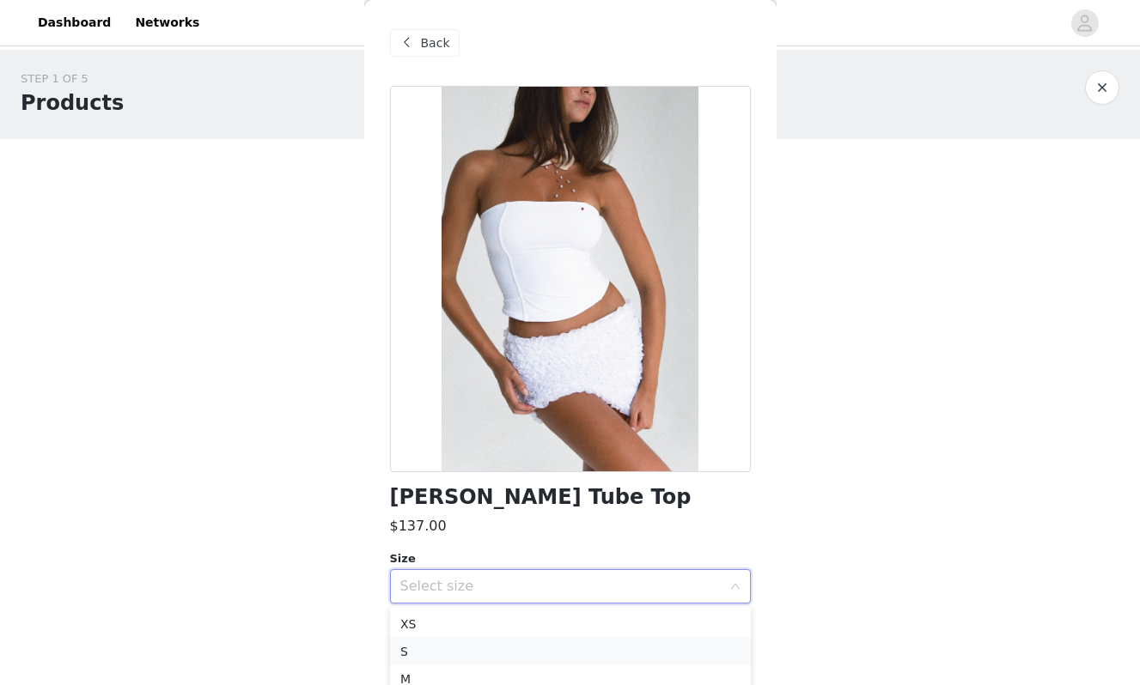
click at [442, 650] on li "S" at bounding box center [570, 651] width 361 height 27
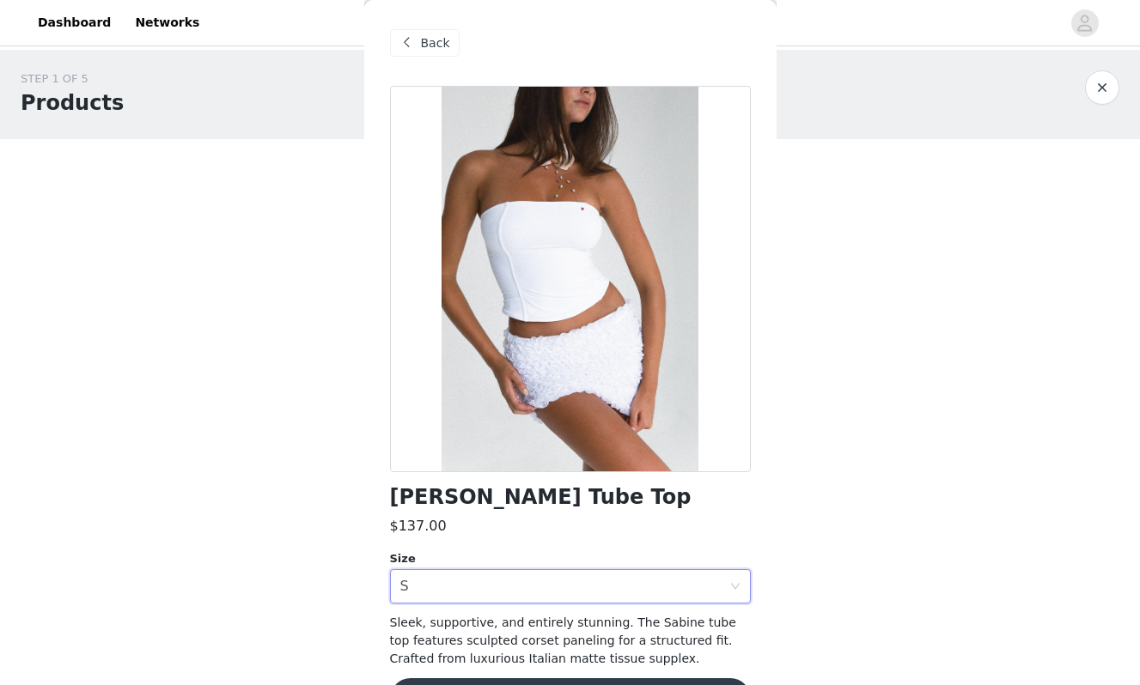
scroll to position [54, 0]
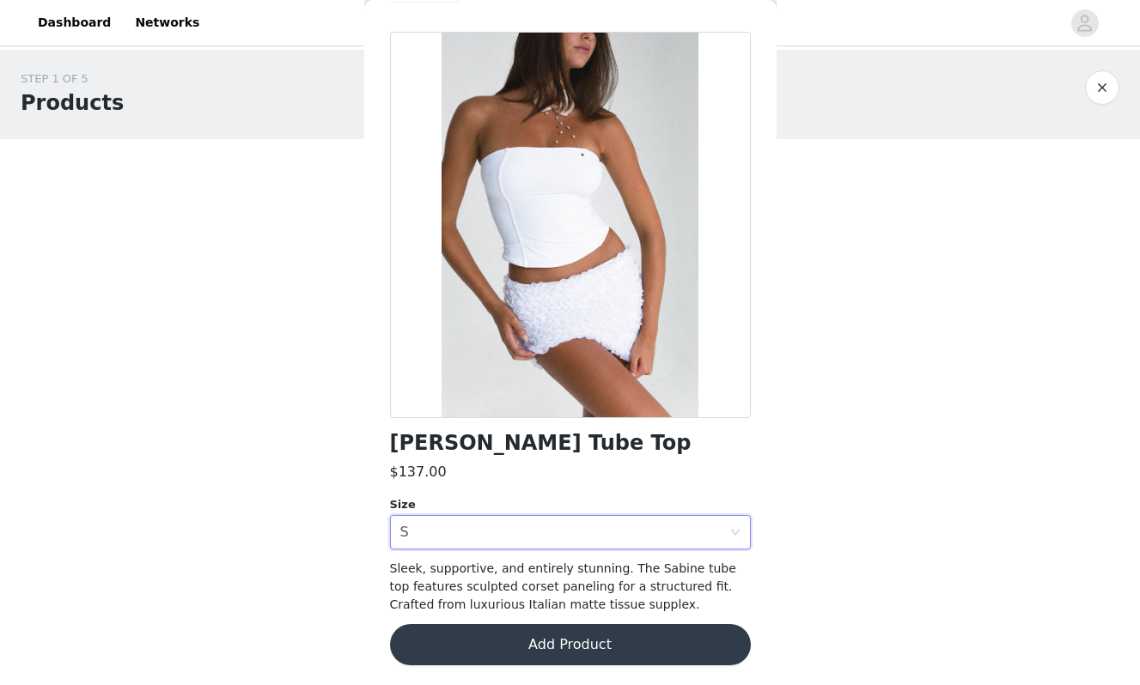
click at [499, 659] on button "Add Product" at bounding box center [570, 644] width 361 height 41
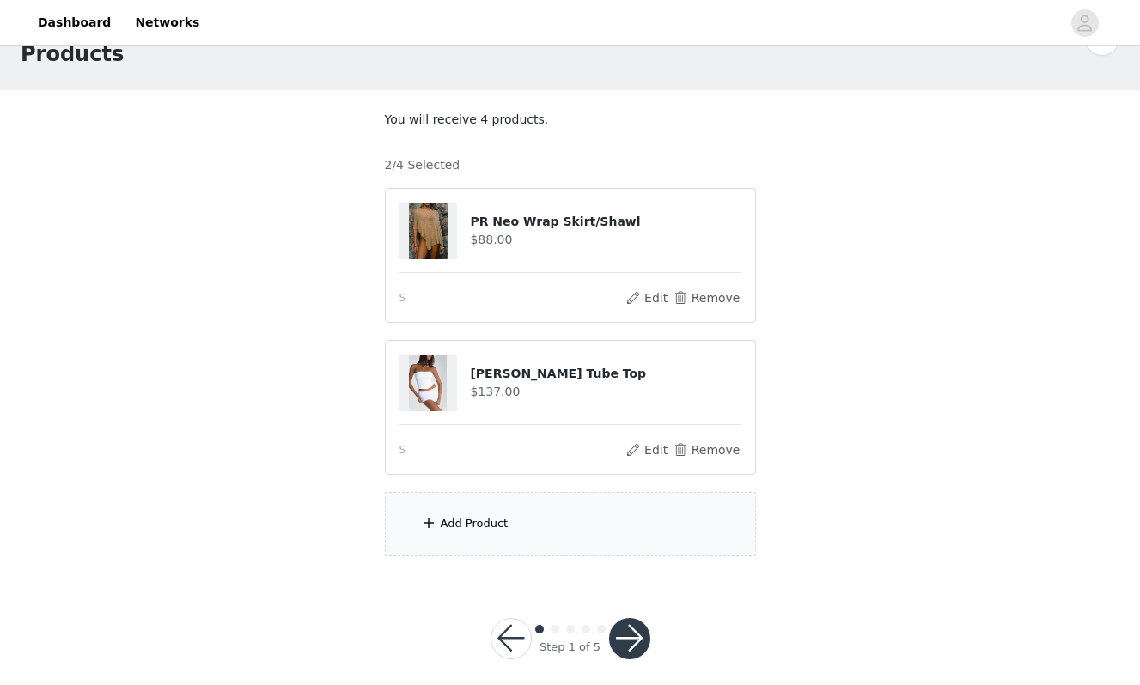
scroll to position [58, 0]
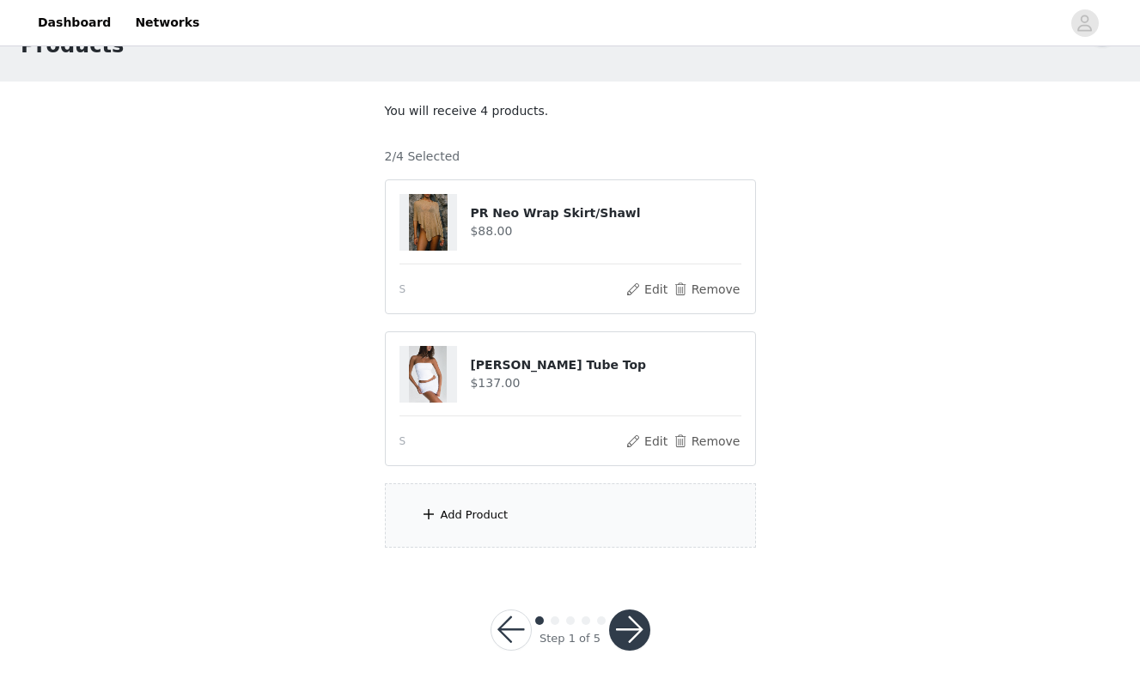
click at [474, 536] on div "Add Product" at bounding box center [570, 516] width 371 height 64
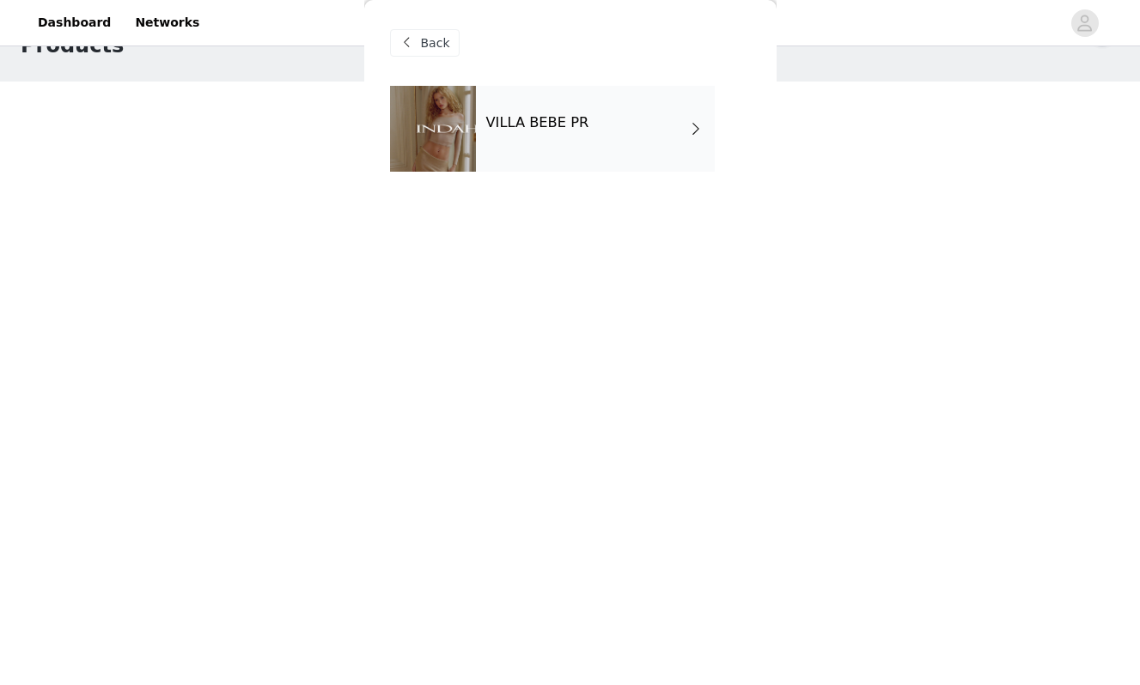
click at [551, 119] on h4 "VILLA BEBE PR" at bounding box center [537, 122] width 103 height 15
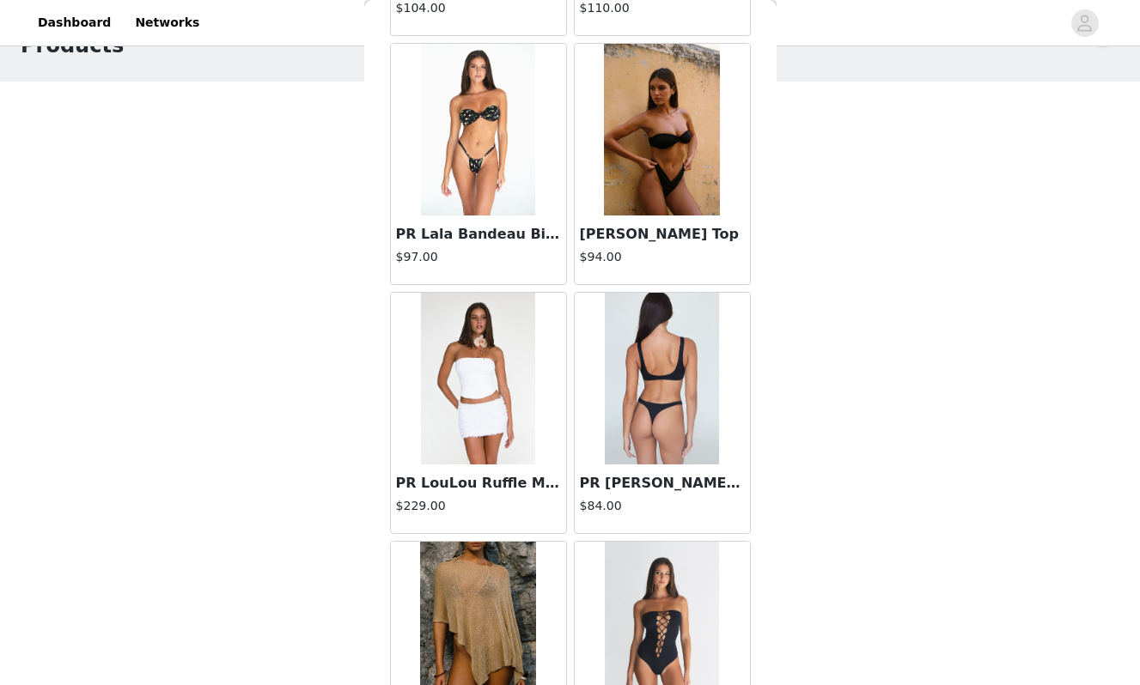
scroll to position [1390, 0]
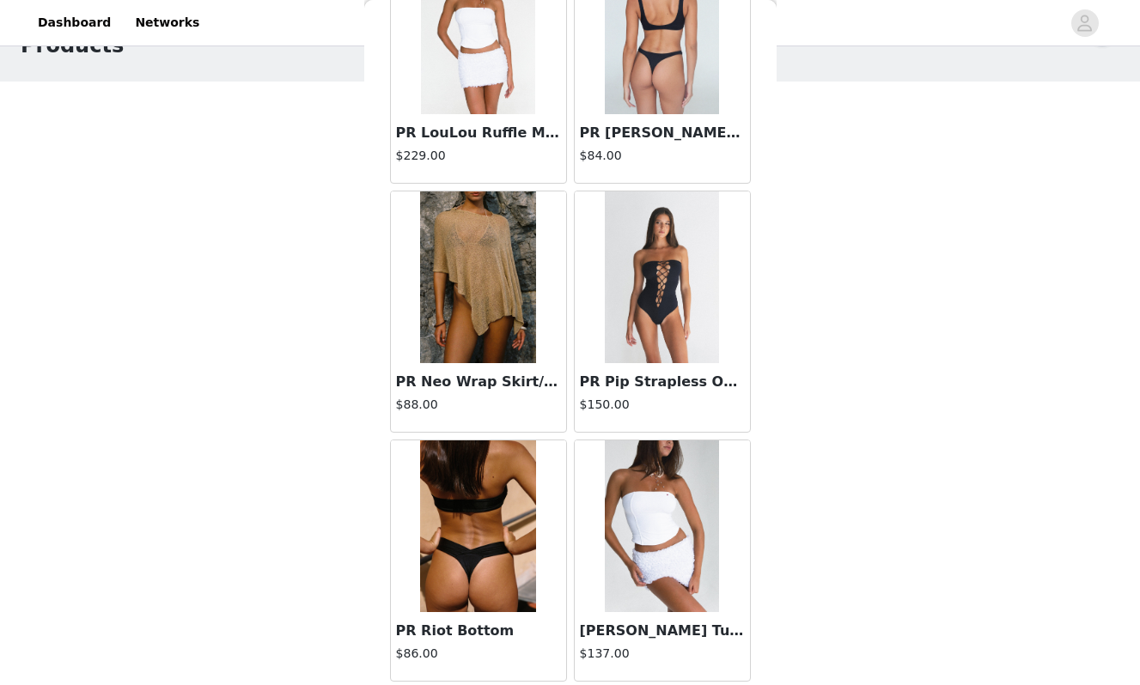
click at [495, 55] on img at bounding box center [478, 28] width 114 height 172
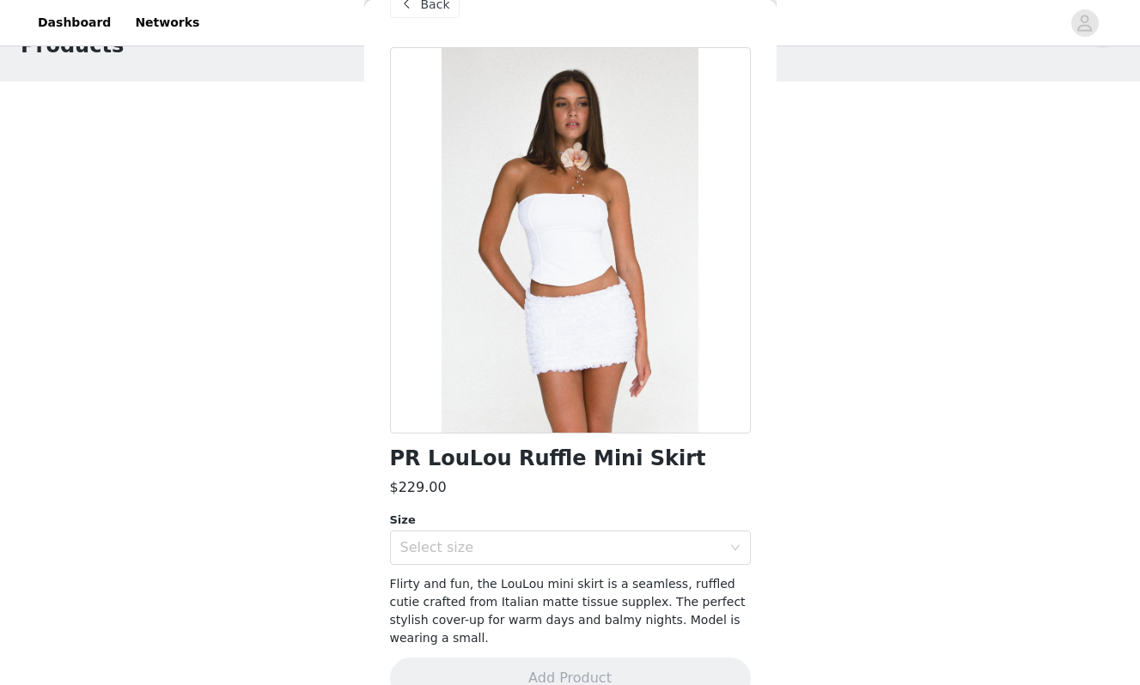
scroll to position [72, 0]
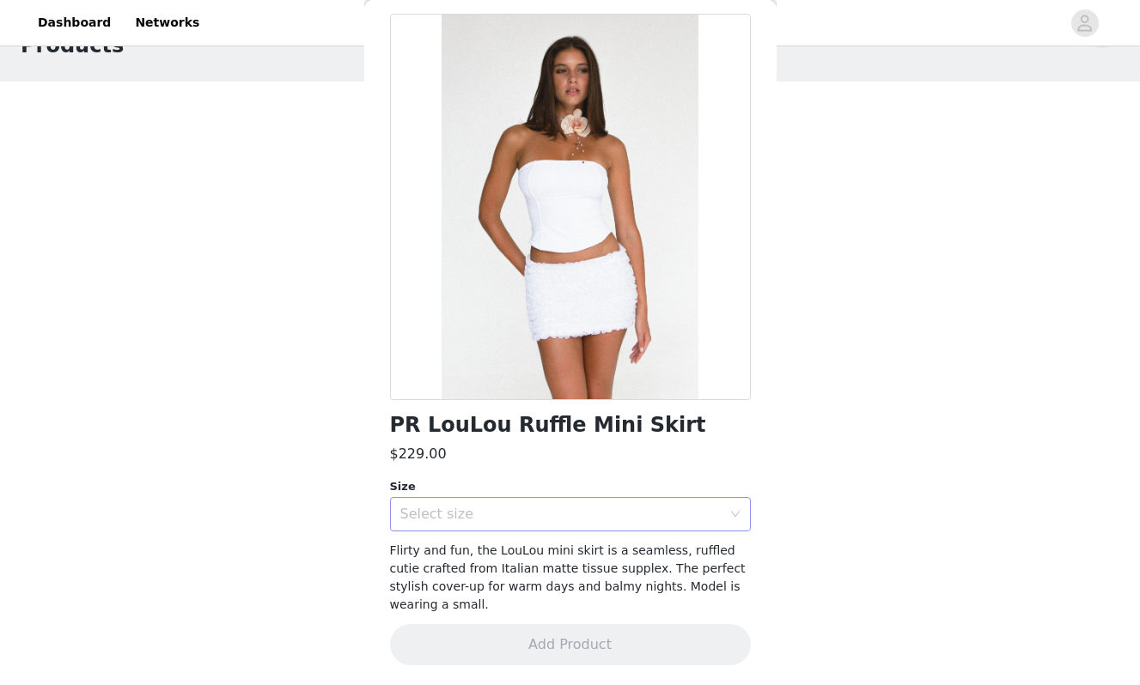
click at [506, 516] on div "Select size" at bounding box center [560, 514] width 321 height 17
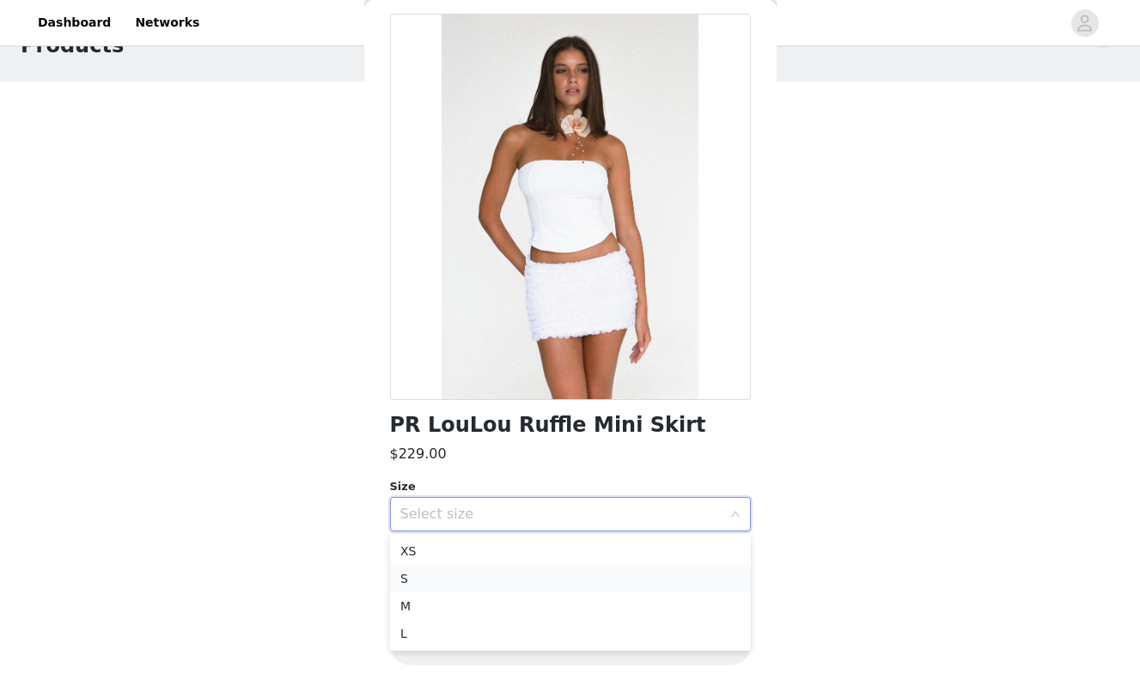
click at [483, 577] on li "S" at bounding box center [570, 578] width 361 height 27
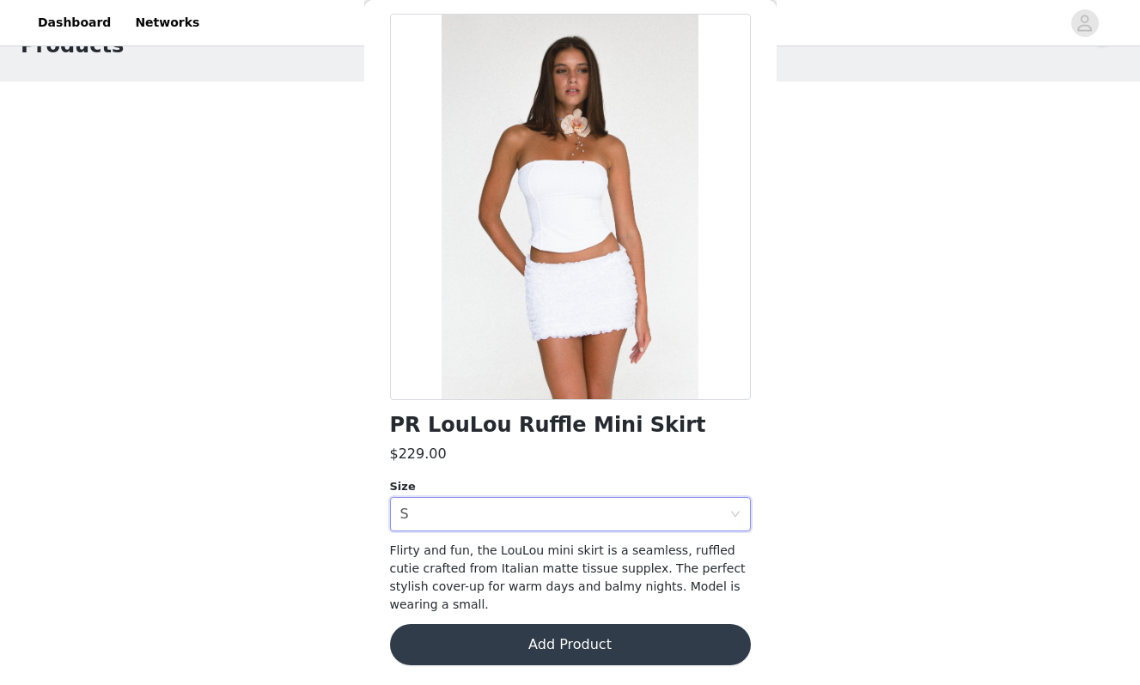
click at [496, 650] on button "Add Product" at bounding box center [570, 644] width 361 height 41
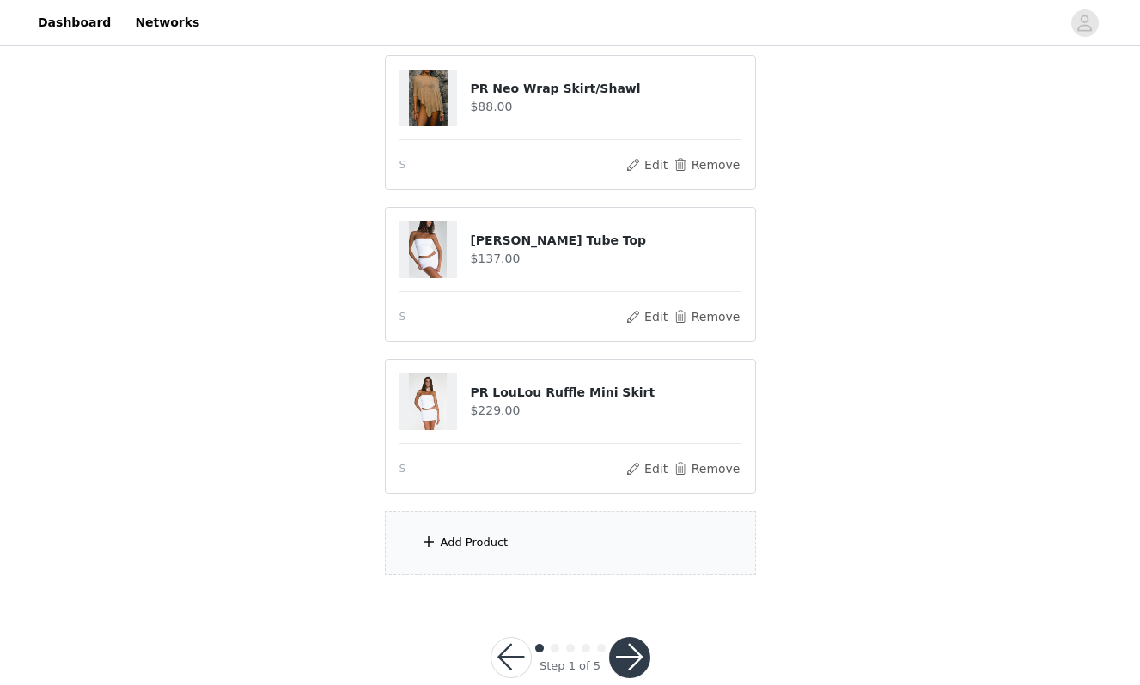
scroll to position [159, 0]
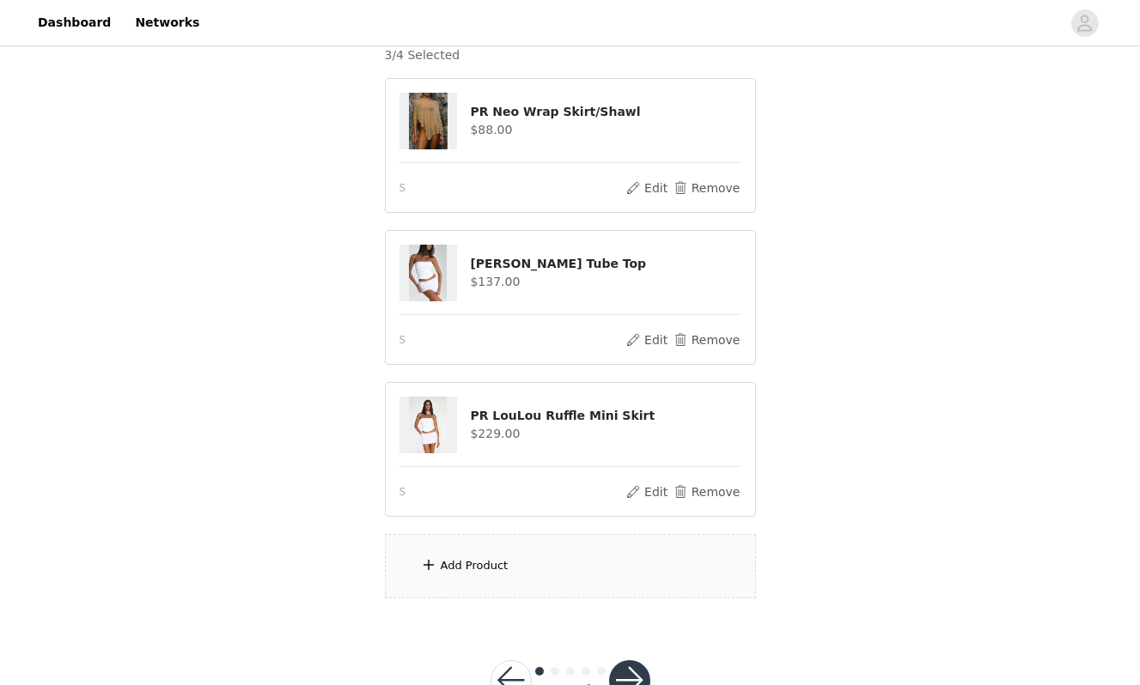
click at [461, 552] on div "Add Product" at bounding box center [570, 566] width 371 height 64
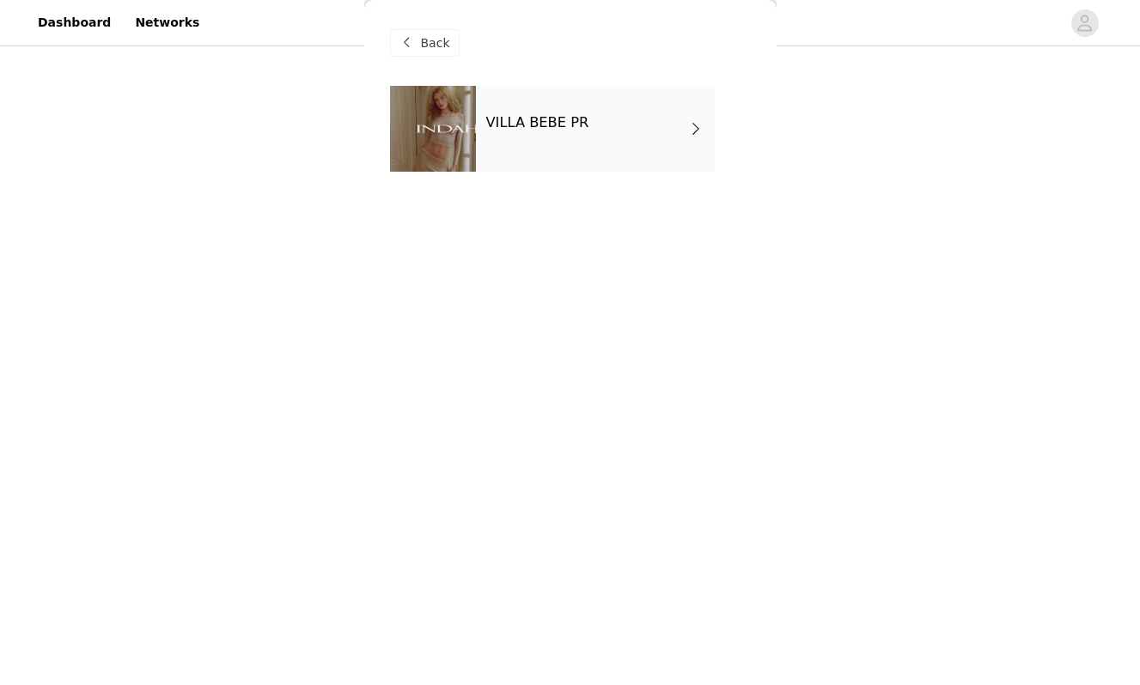
click at [599, 119] on div "VILLA BEBE PR" at bounding box center [595, 129] width 239 height 86
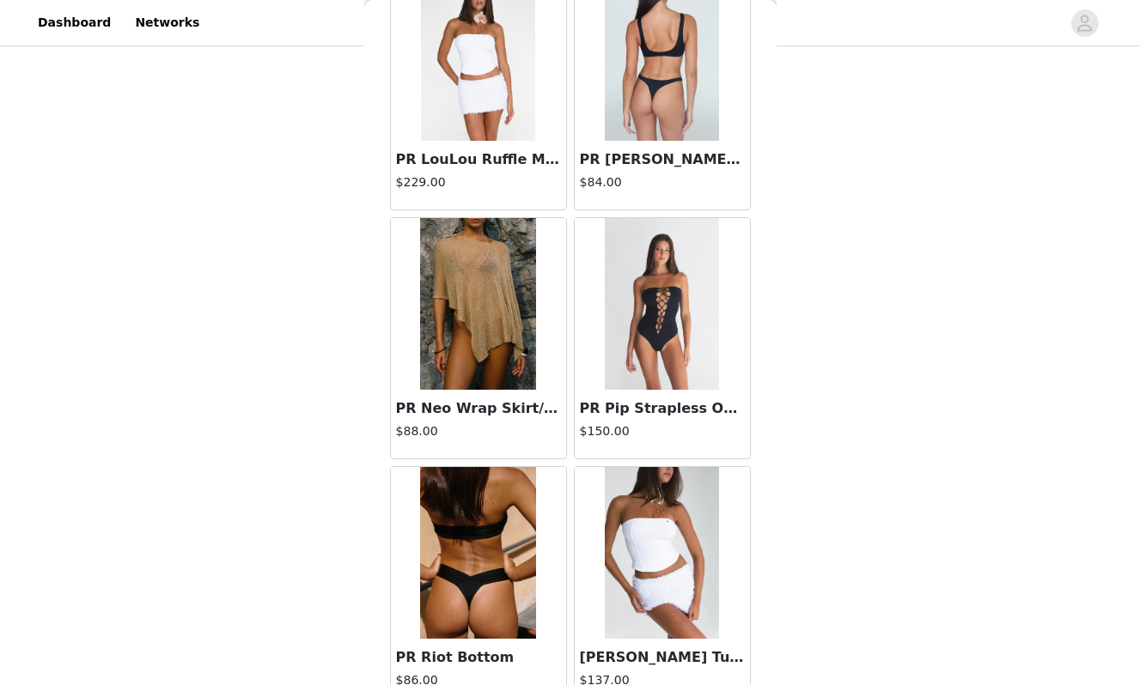
scroll to position [1390, 0]
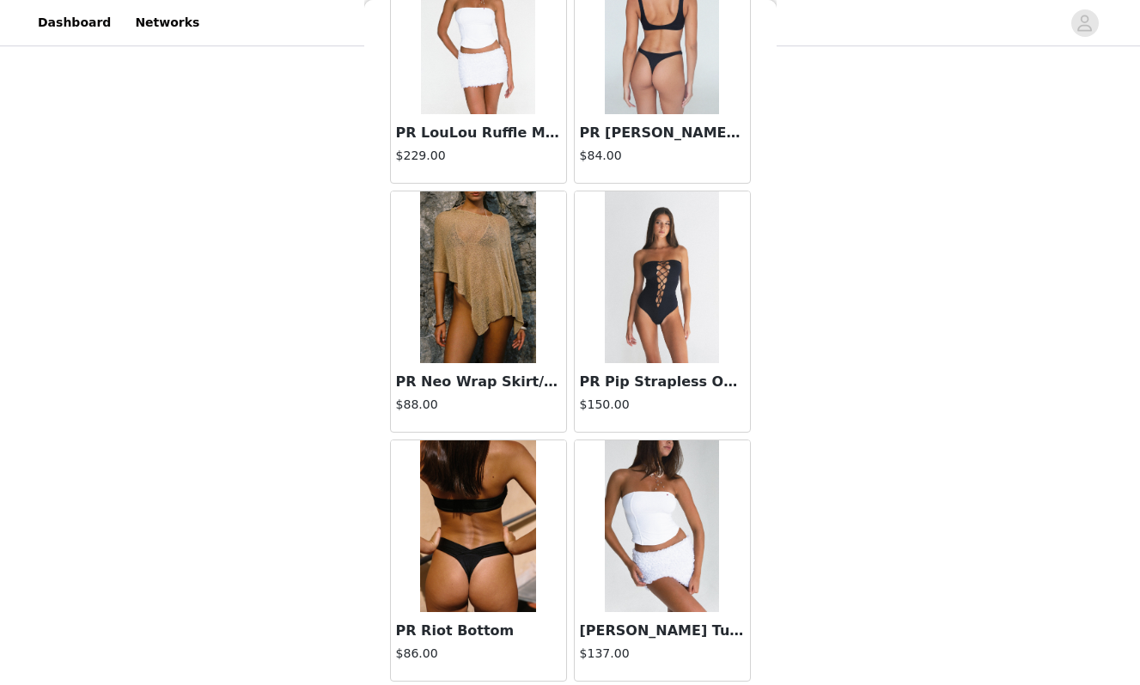
click at [687, 288] on img at bounding box center [662, 278] width 114 height 172
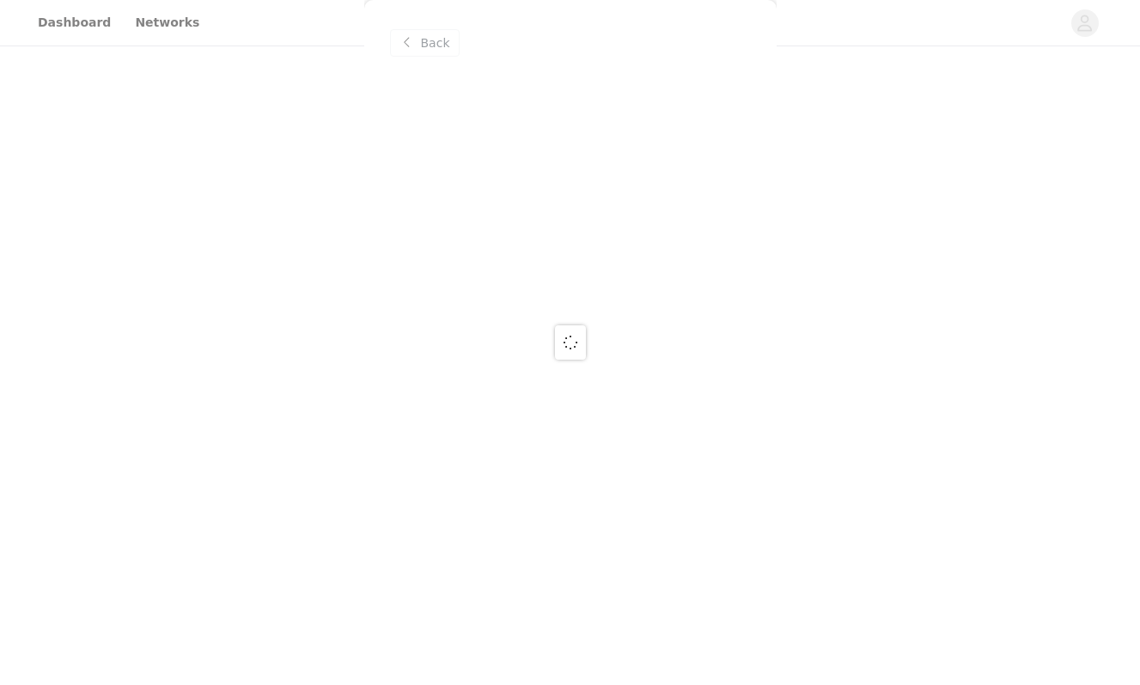
scroll to position [0, 0]
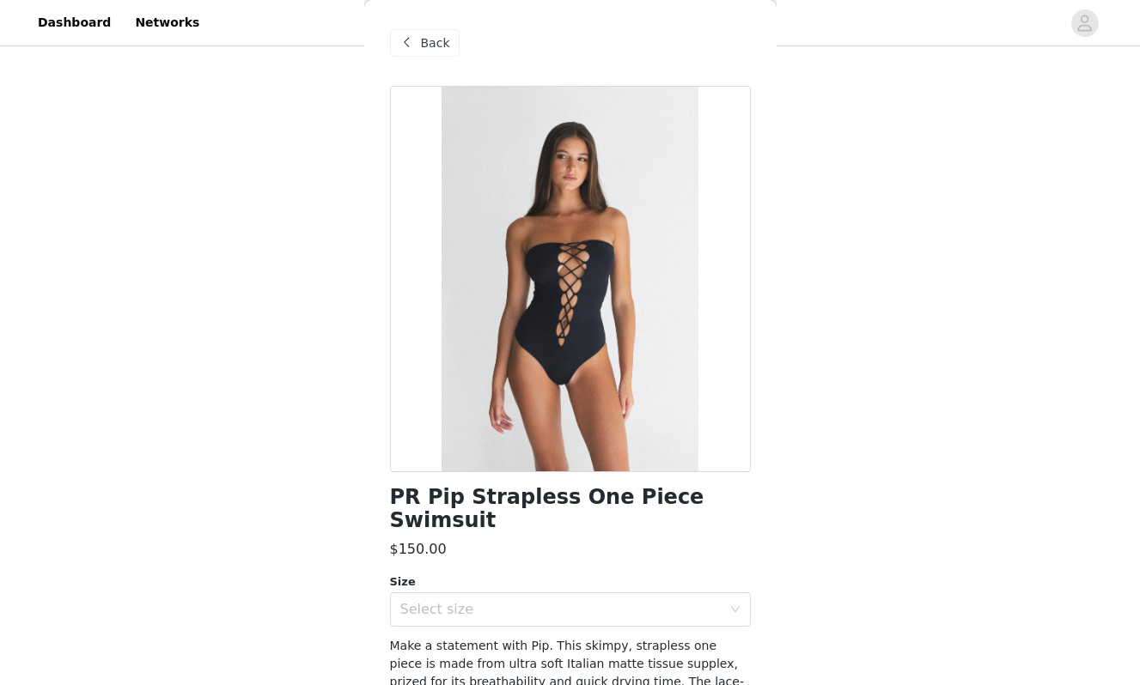
click at [435, 46] on span "Back" at bounding box center [435, 43] width 29 height 18
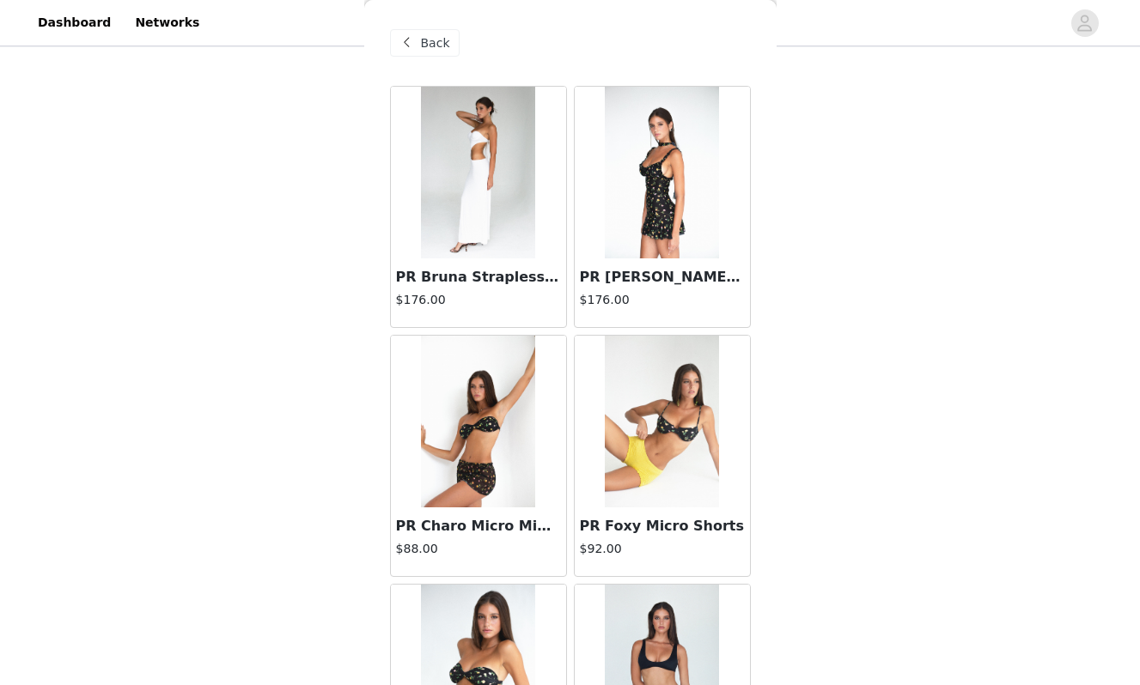
click at [691, 200] on img at bounding box center [662, 173] width 114 height 172
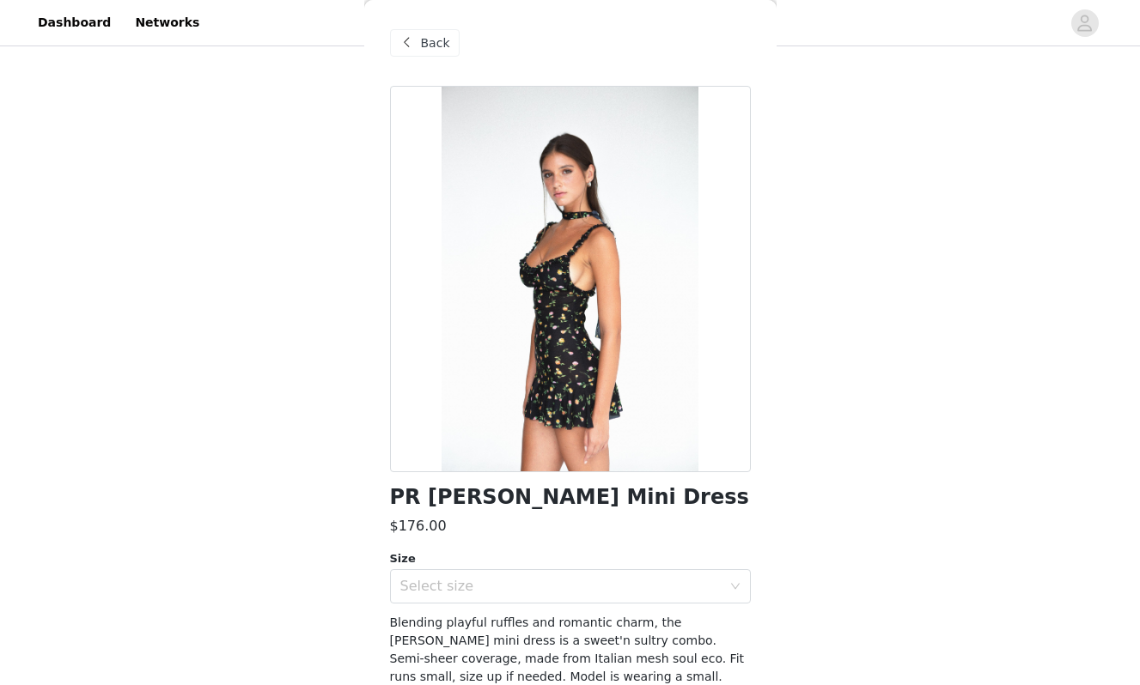
scroll to position [72, 0]
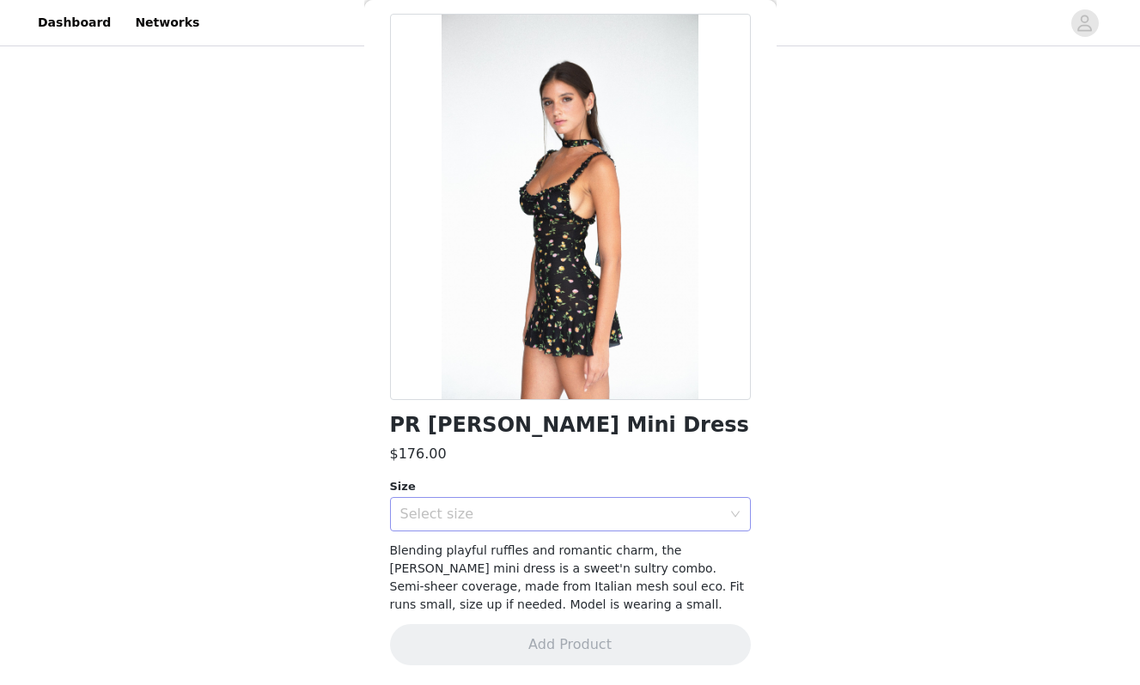
click at [496, 525] on div "Select size" at bounding box center [564, 514] width 329 height 33
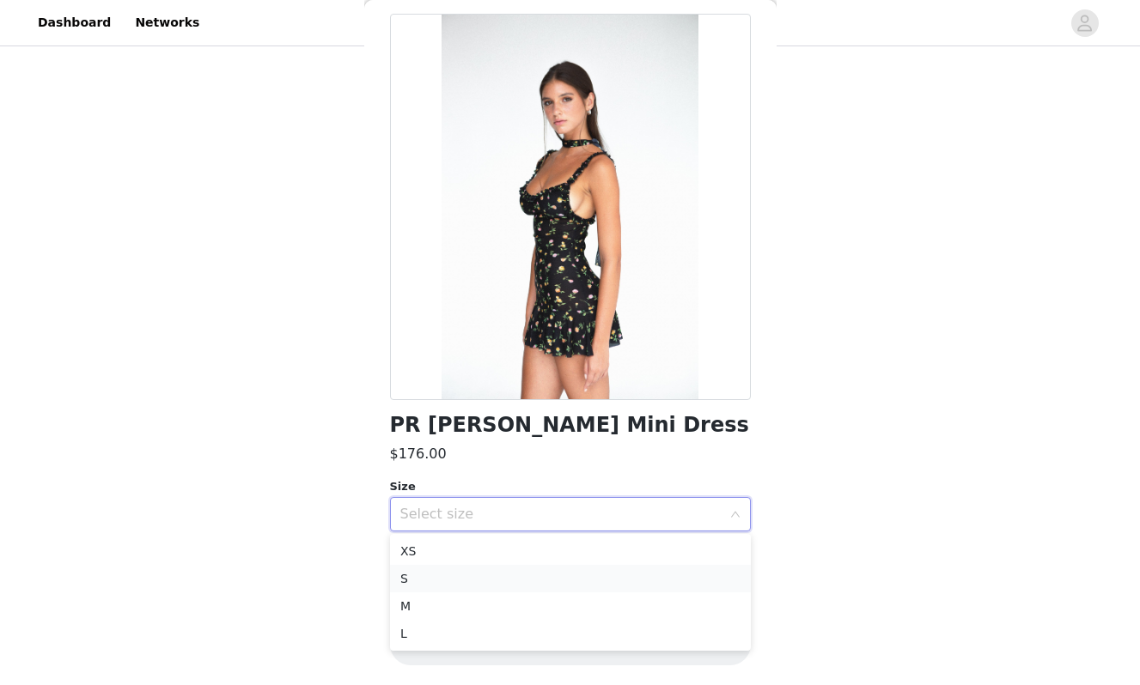
click at [495, 577] on li "S" at bounding box center [570, 578] width 361 height 27
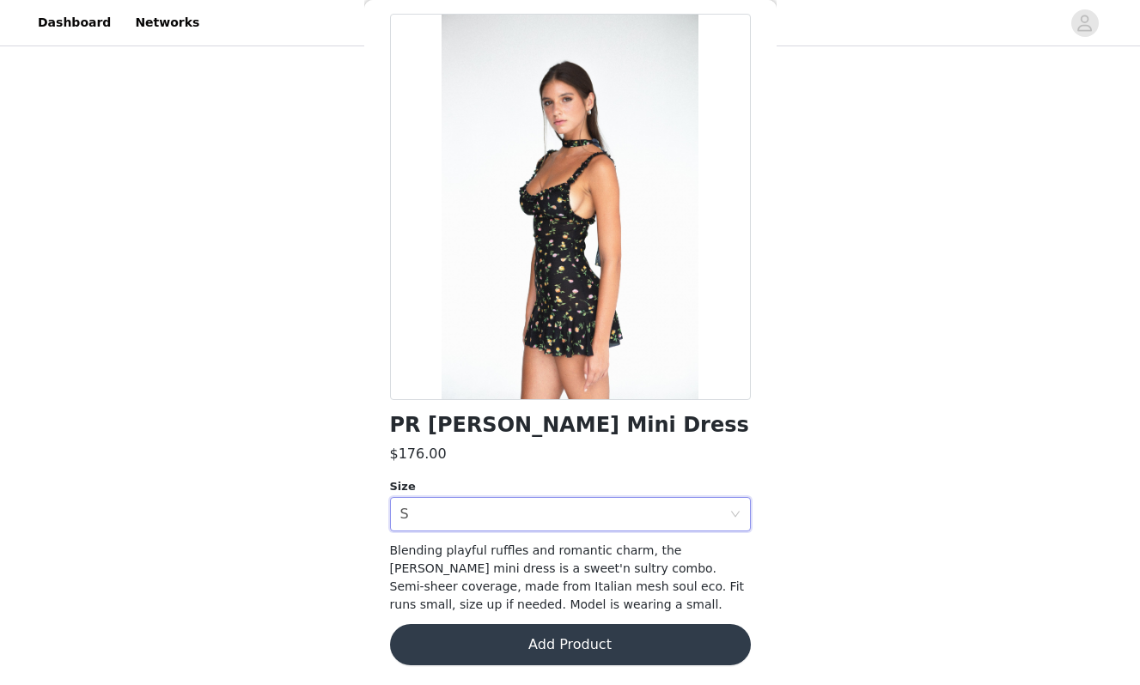
scroll to position [216, 0]
click at [505, 632] on button "Add Product" at bounding box center [570, 644] width 361 height 41
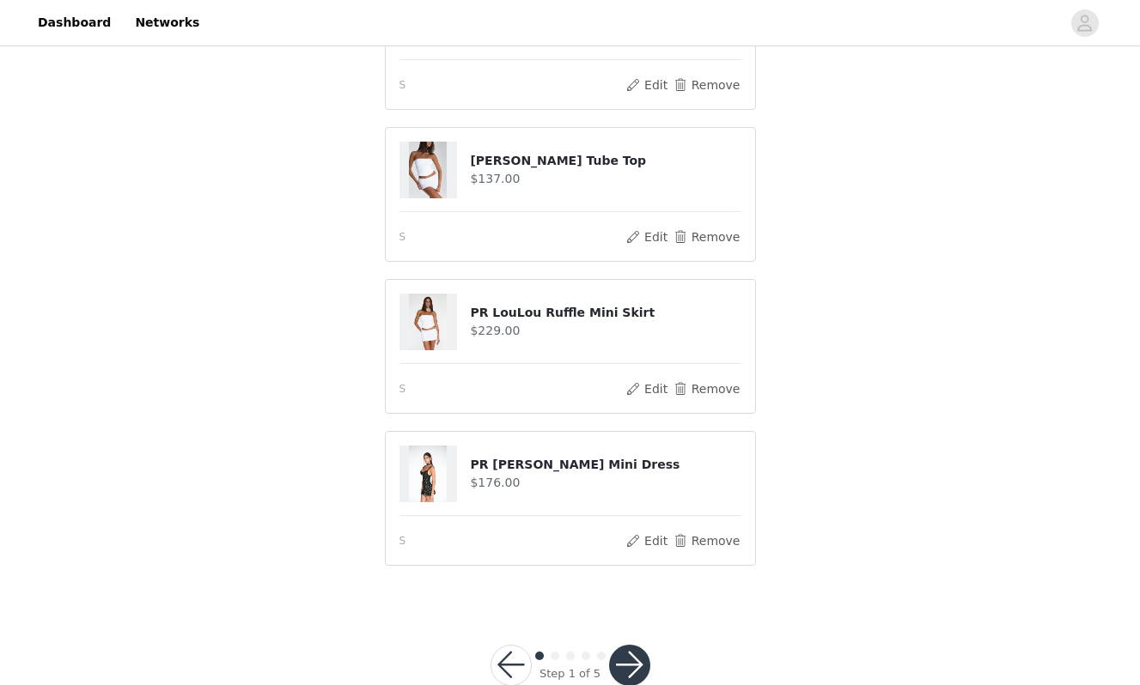
scroll to position [257, 0]
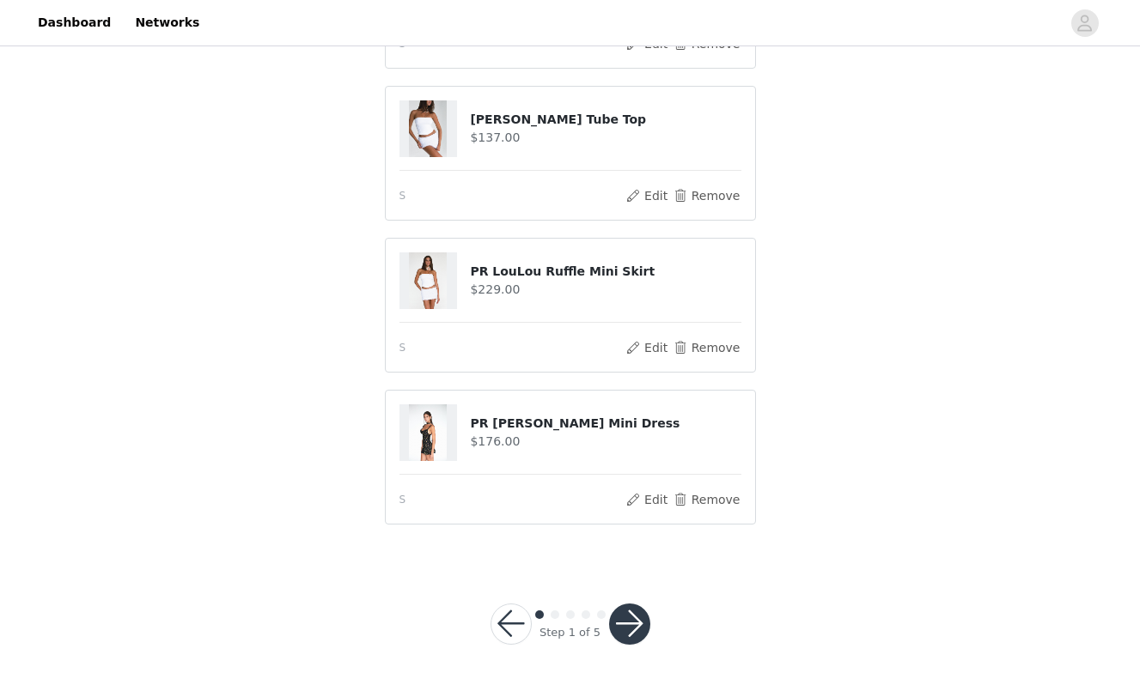
click at [628, 628] on button "button" at bounding box center [629, 624] width 41 height 41
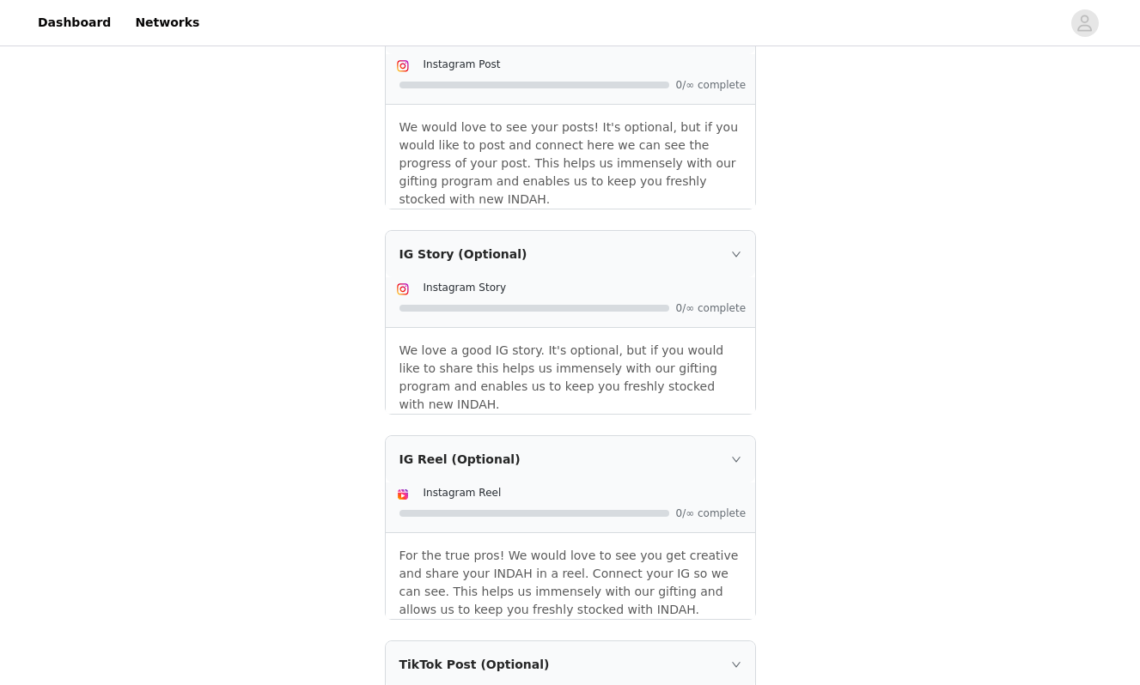
scroll to position [770, 0]
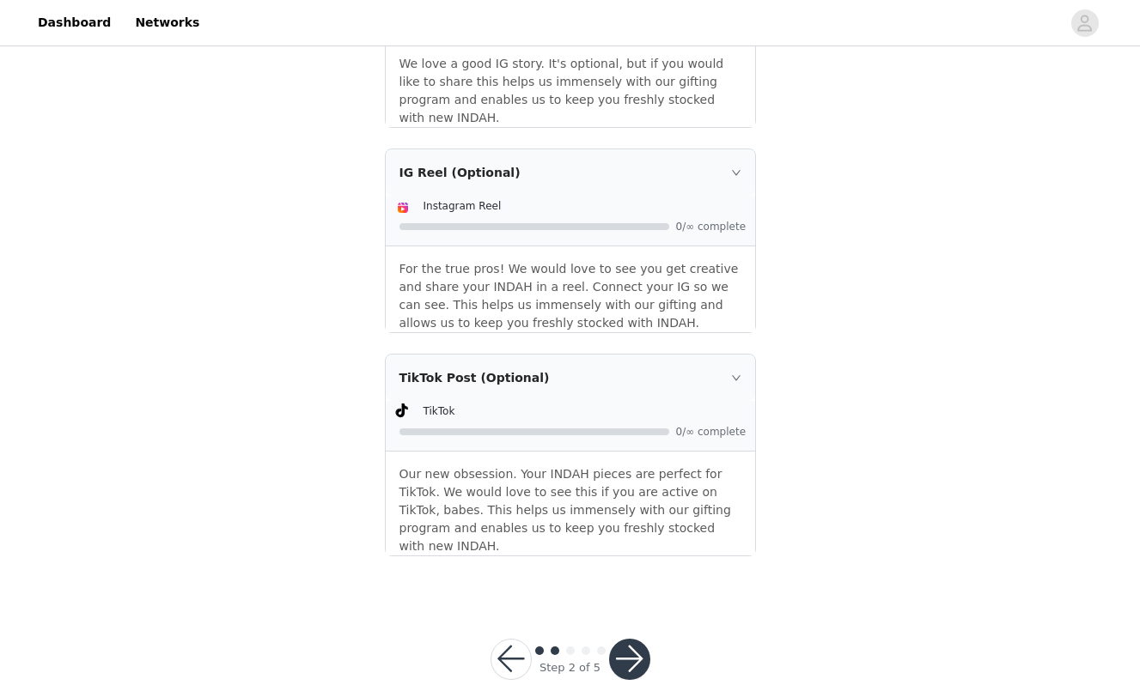
click at [628, 639] on button "button" at bounding box center [629, 659] width 41 height 41
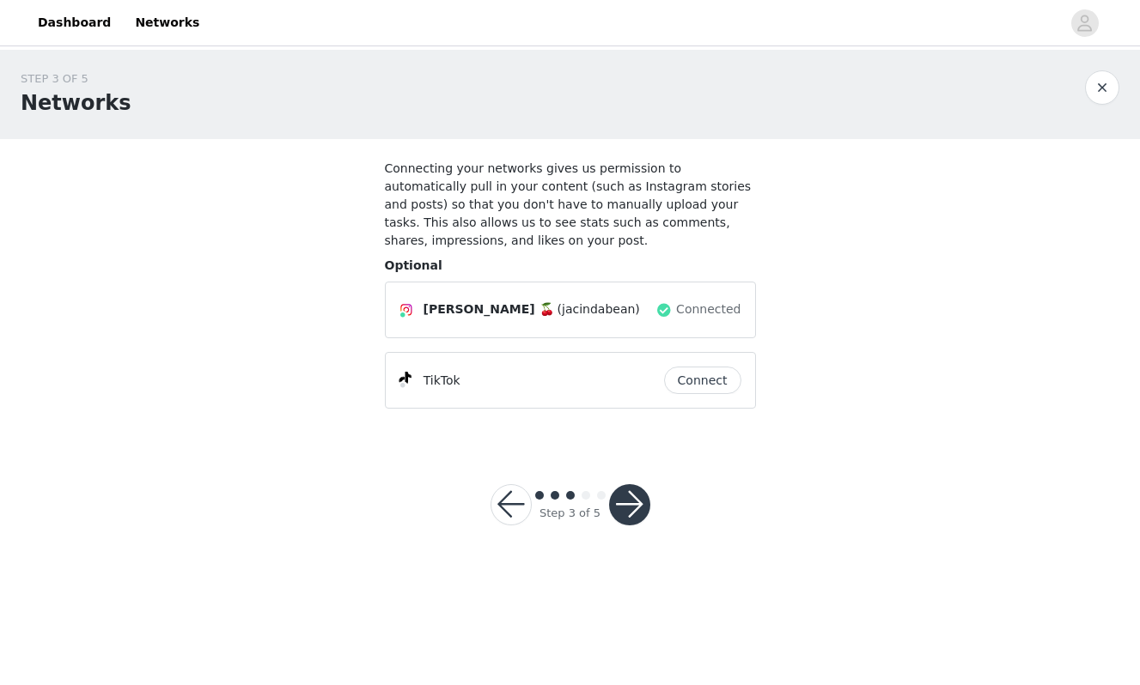
click at [693, 377] on button "Connect" at bounding box center [702, 380] width 77 height 27
click at [639, 490] on button "button" at bounding box center [629, 504] width 41 height 41
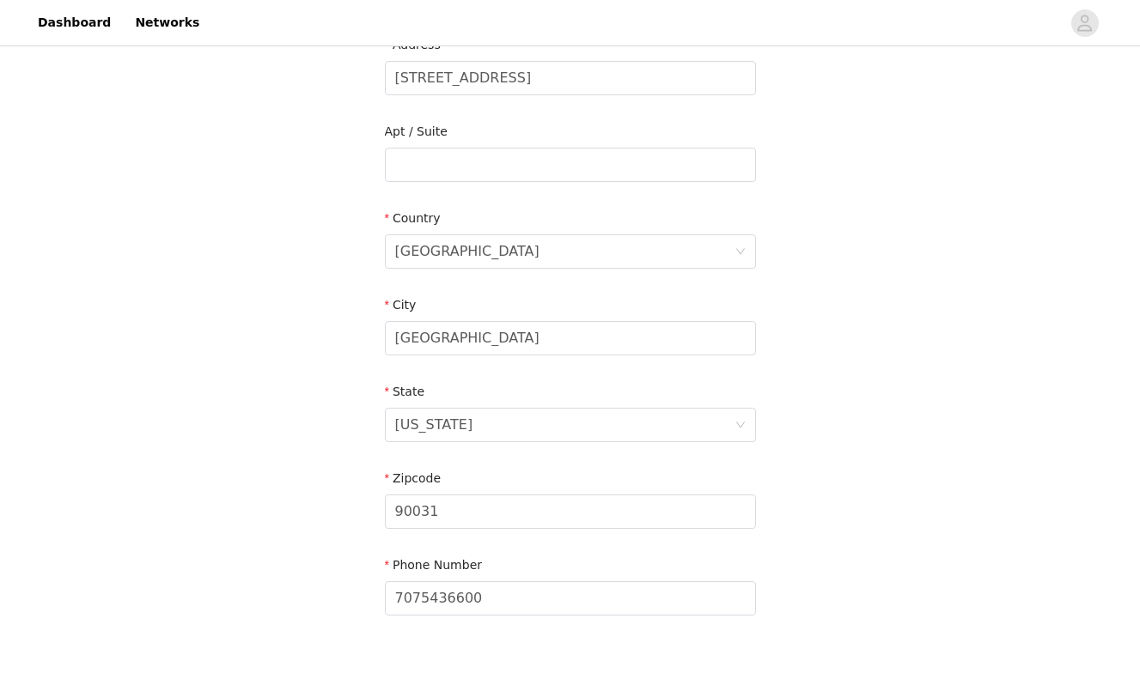
scroll to position [485, 0]
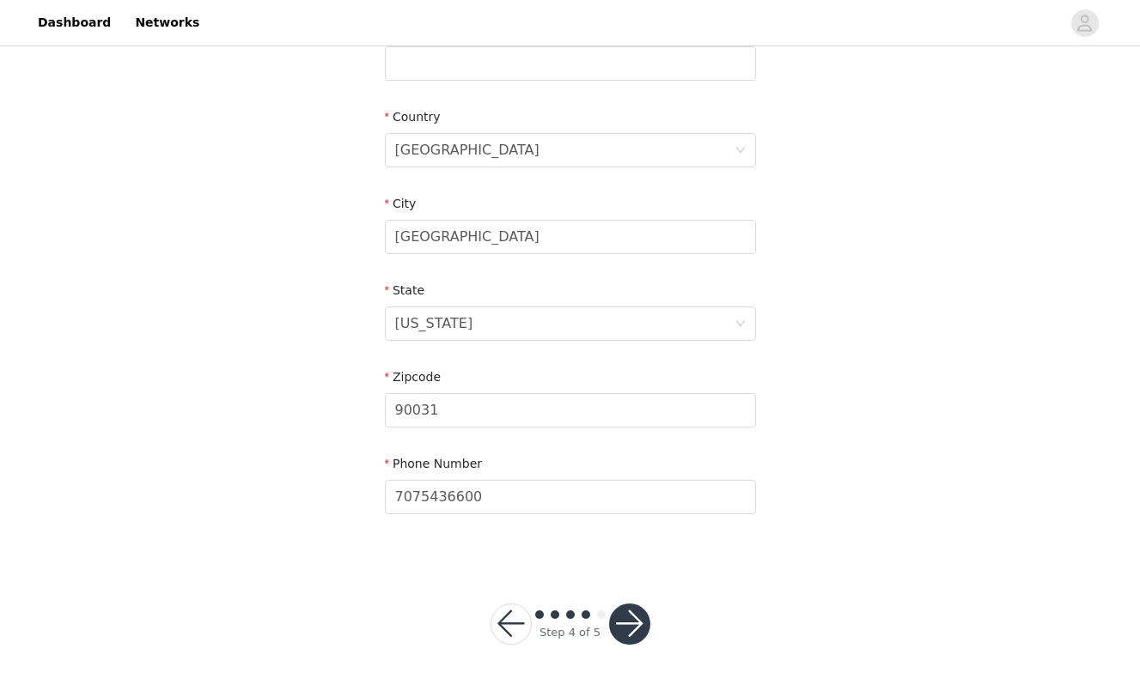
drag, startPoint x: 693, startPoint y: 377, endPoint x: 639, endPoint y: 635, distance: 263.3
click at [639, 635] on button "button" at bounding box center [629, 624] width 41 height 41
click at [639, 636] on button "button" at bounding box center [629, 624] width 41 height 41
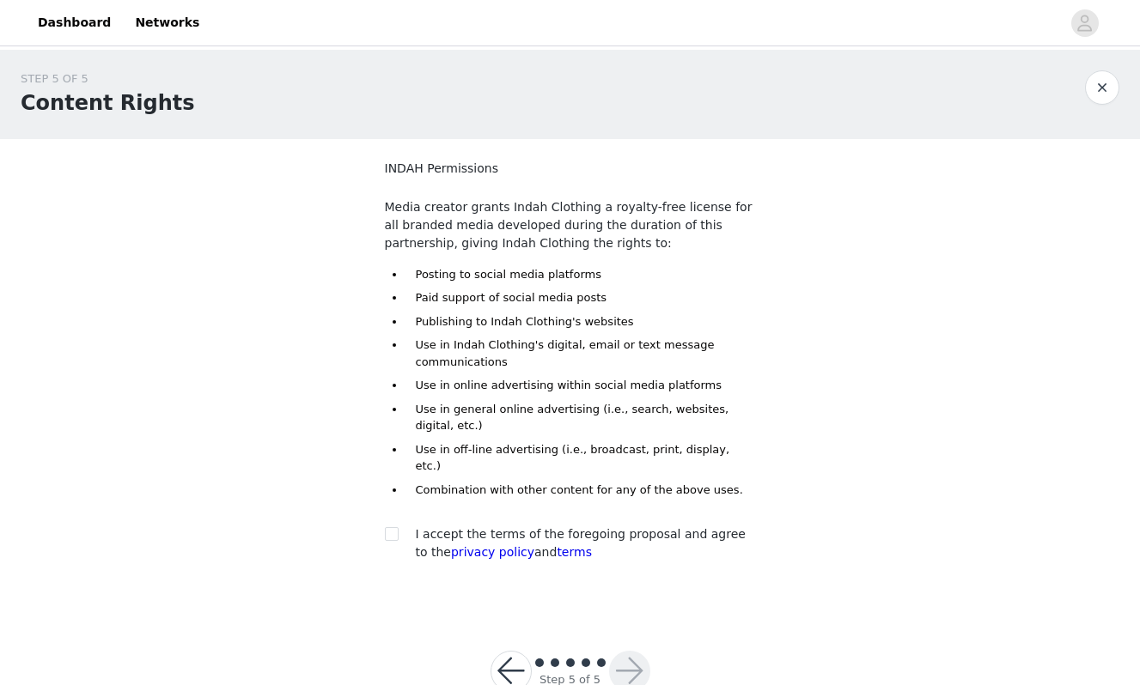
scroll to position [31, 0]
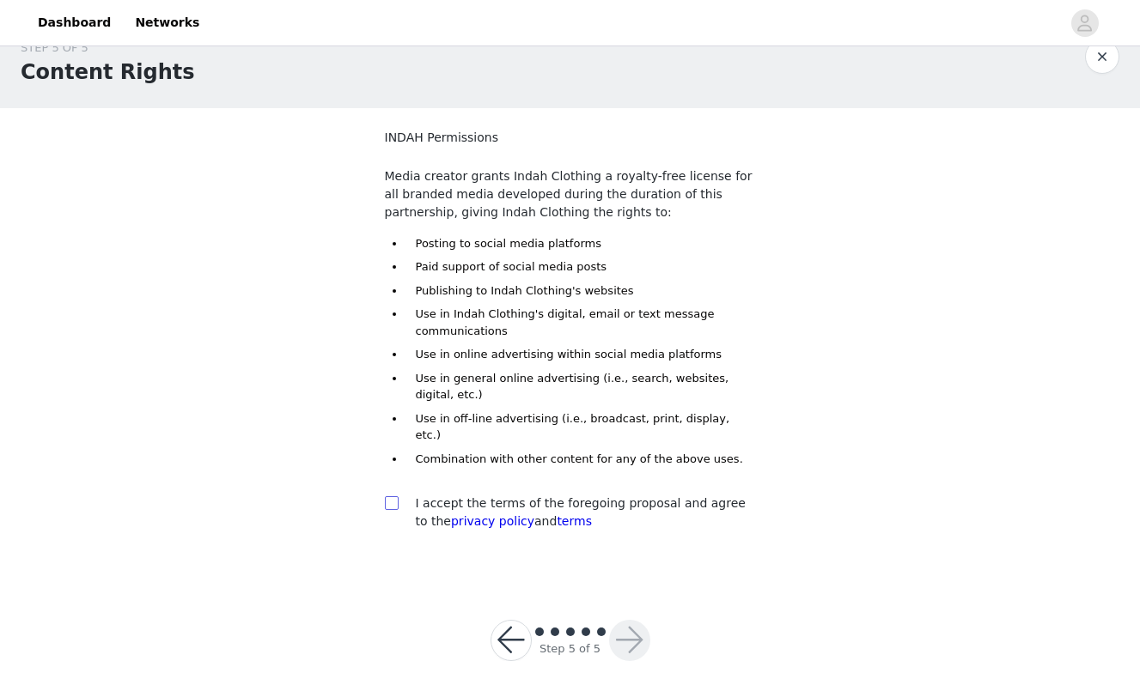
drag, startPoint x: 639, startPoint y: 636, endPoint x: 398, endPoint y: 487, distance: 283.4
click at [398, 496] on span at bounding box center [392, 503] width 14 height 14
click at [397, 496] on input "checkbox" at bounding box center [391, 502] width 12 height 12
checkbox input "true"
drag, startPoint x: 398, startPoint y: 487, endPoint x: 622, endPoint y: 624, distance: 262.9
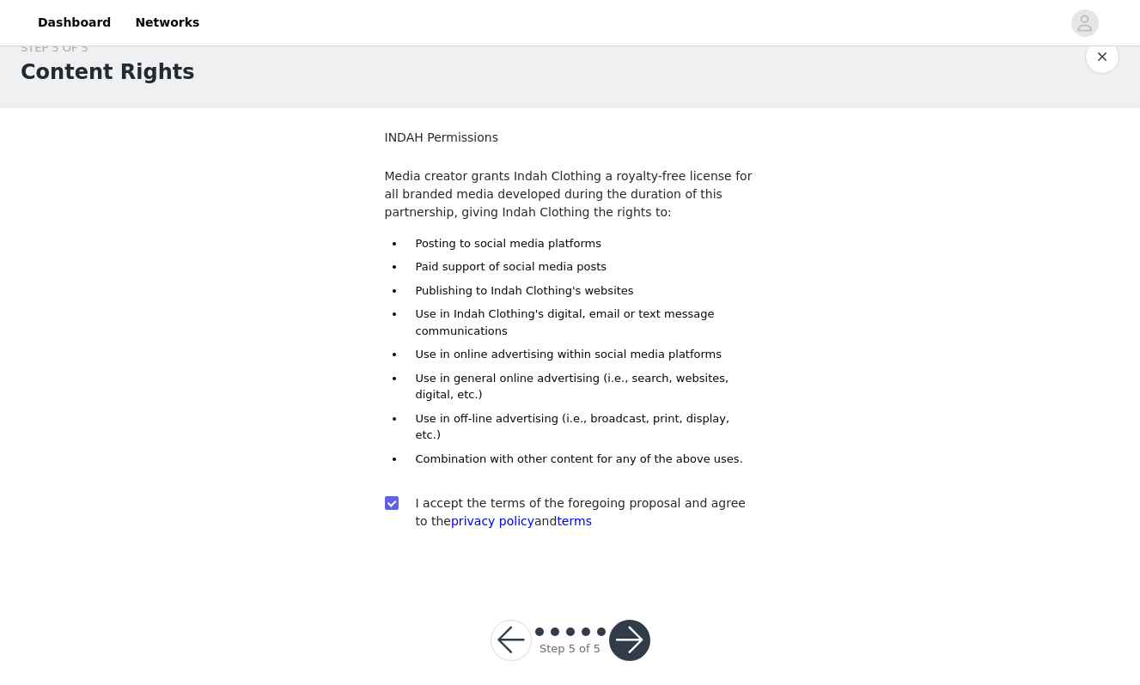
click at [622, 624] on button "button" at bounding box center [629, 640] width 41 height 41
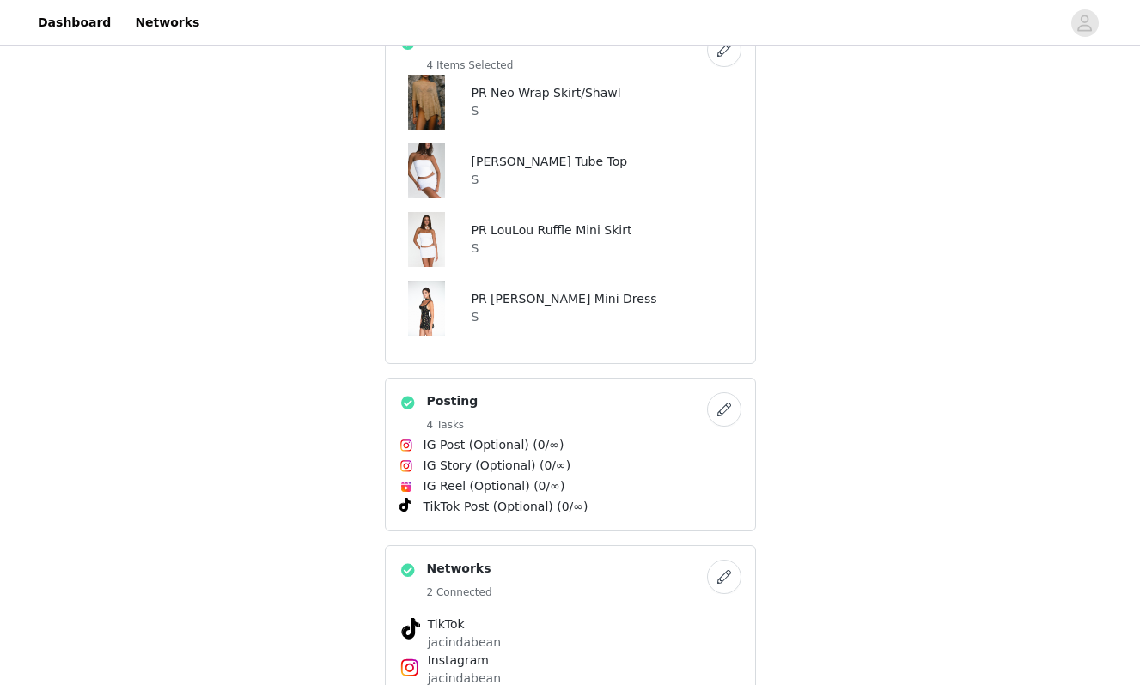
scroll to position [372, 0]
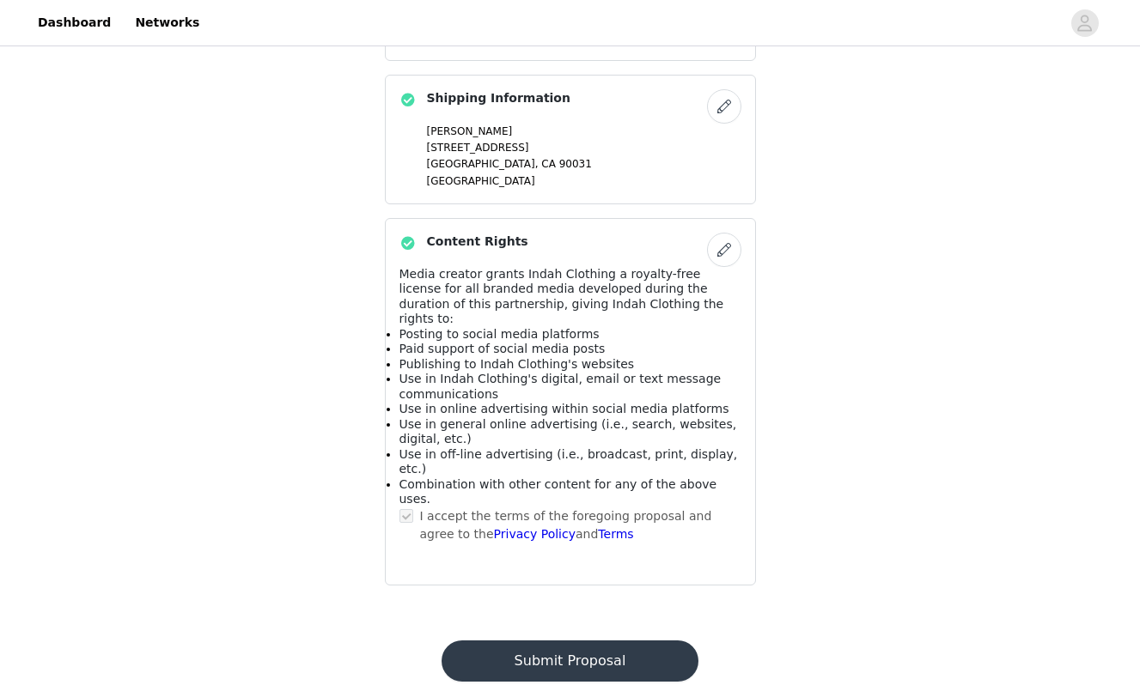
drag, startPoint x: 622, startPoint y: 624, endPoint x: 612, endPoint y: 627, distance: 9.8
click at [612, 641] on button "Submit Proposal" at bounding box center [569, 661] width 257 height 41
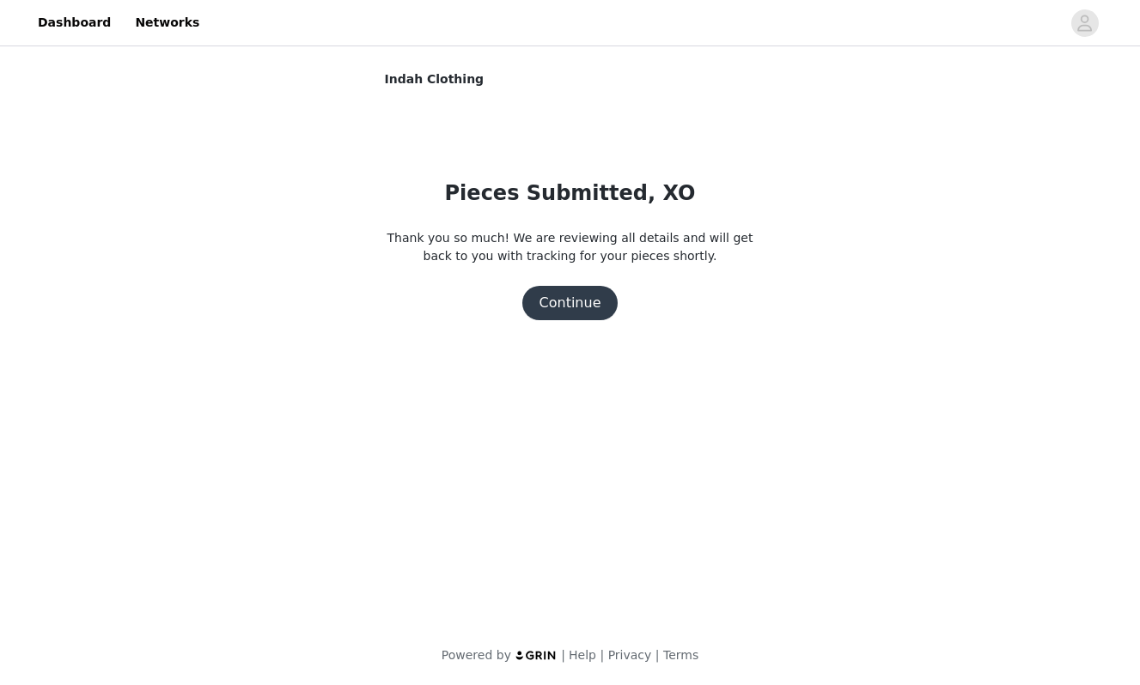
scroll to position [0, 0]
